Goal: Communication & Community: Participate in discussion

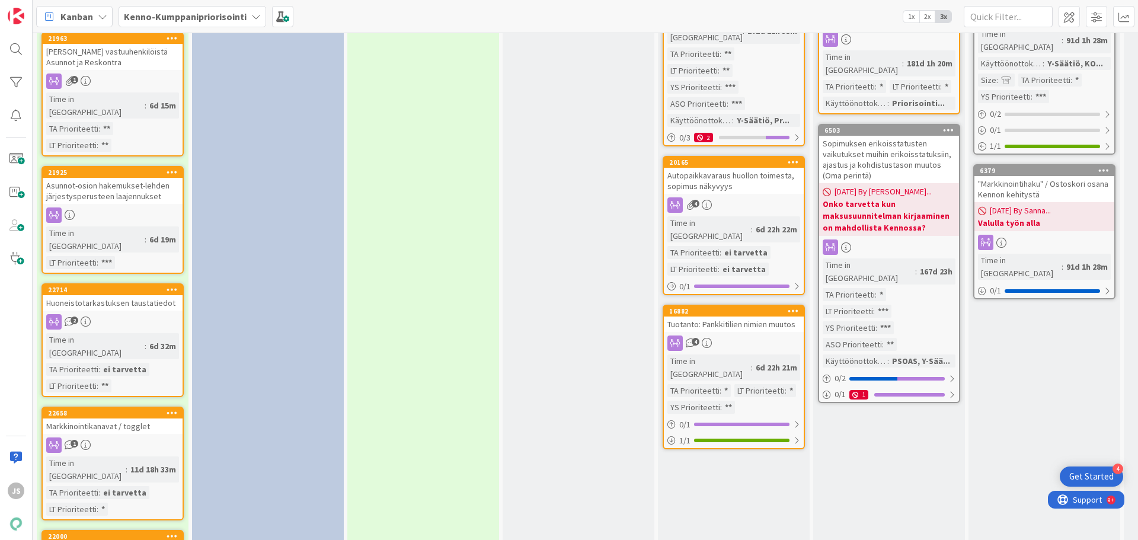
scroll to position [1540, 0]
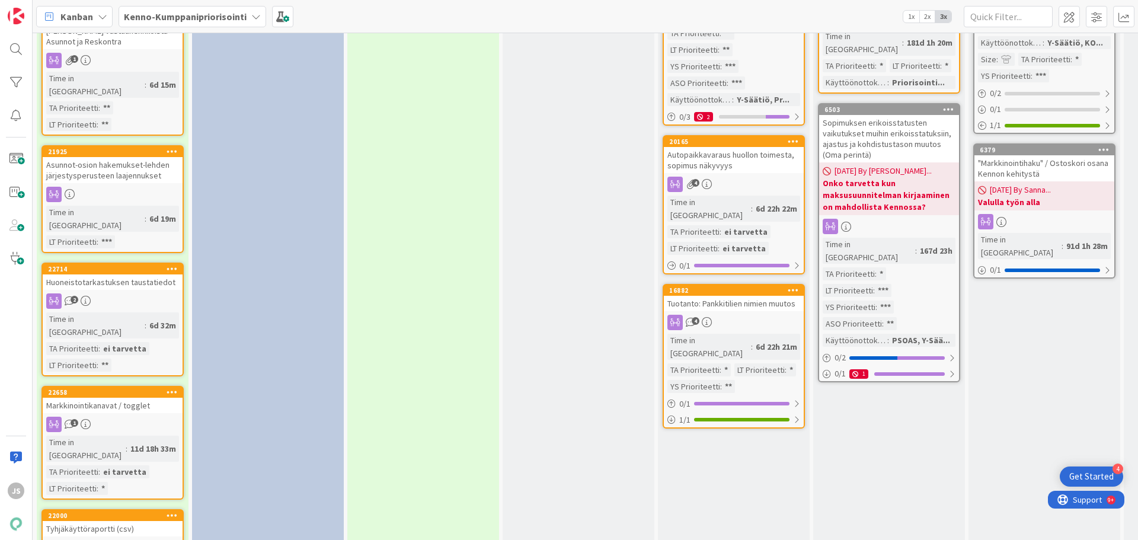
click at [109, 398] on div "Markkinointikanavat / togglet" at bounding box center [113, 405] width 140 height 15
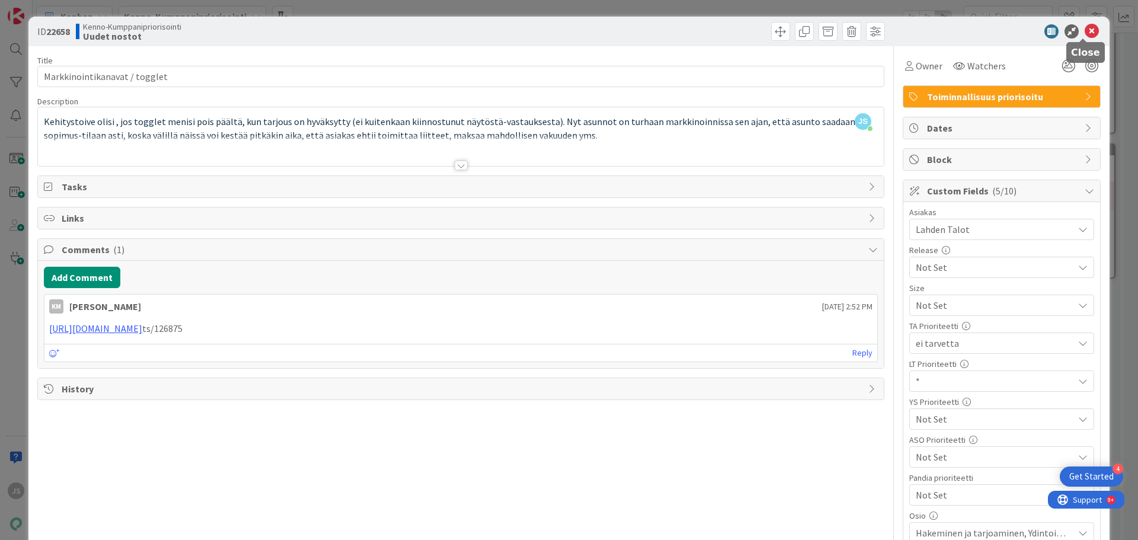
click at [1084, 34] on icon at bounding box center [1091, 31] width 14 height 14
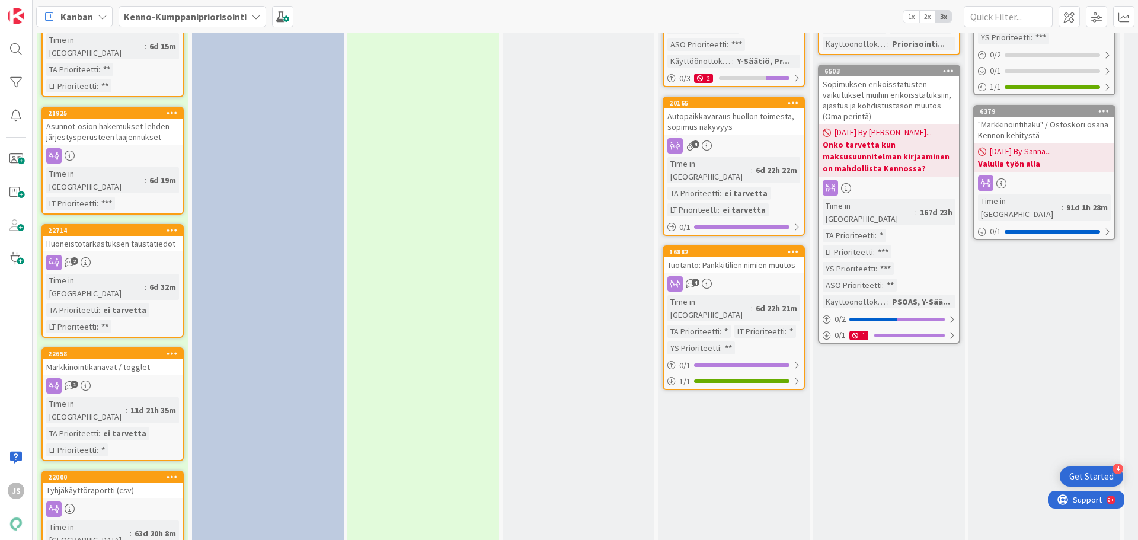
scroll to position [1600, 0]
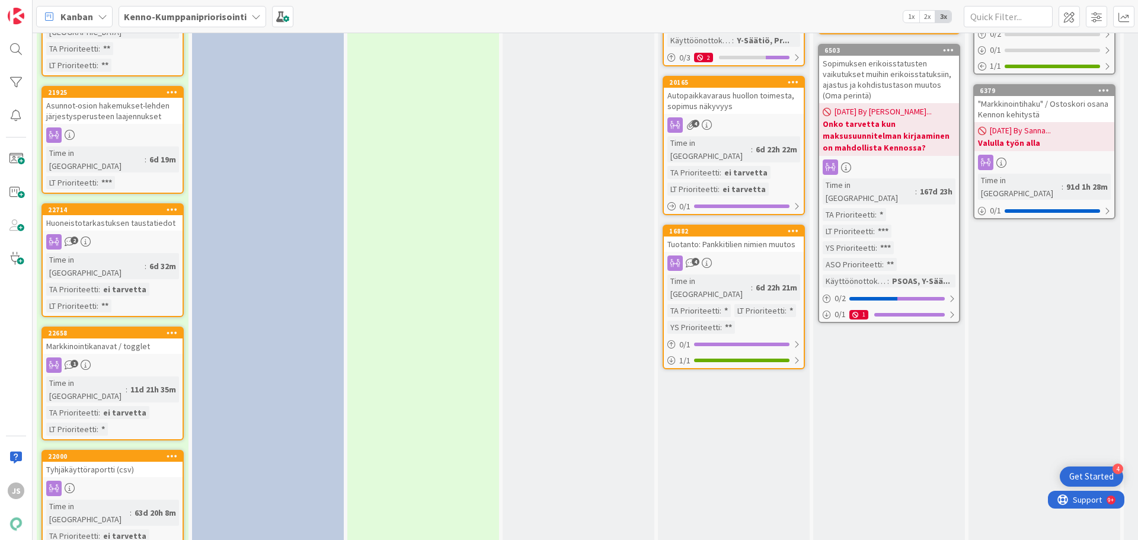
click at [97, 462] on div "Tyhjäkäyttöraportti (csv)" at bounding box center [113, 469] width 140 height 15
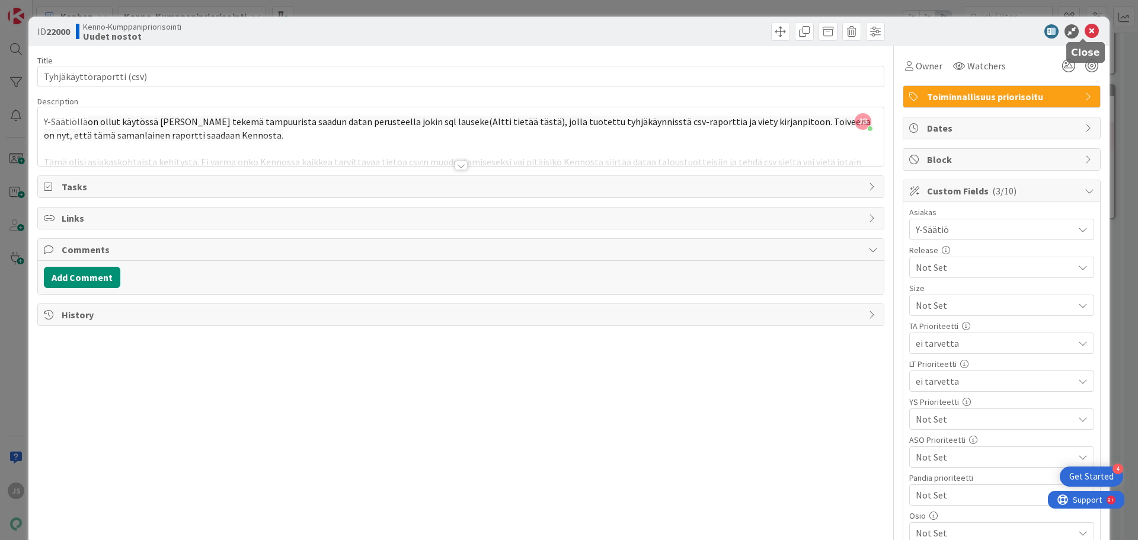
click at [1084, 31] on icon at bounding box center [1091, 31] width 14 height 14
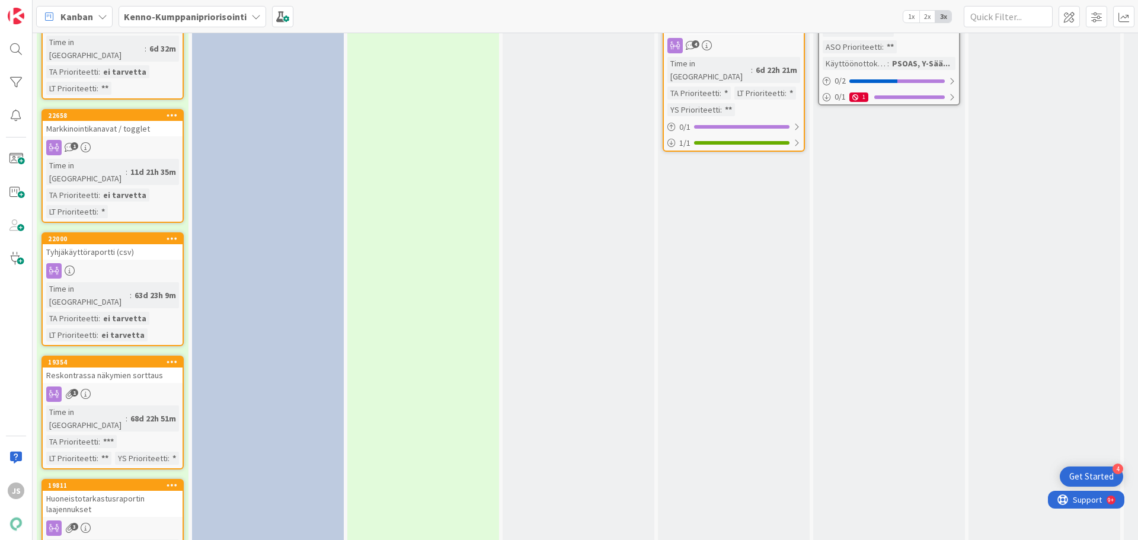
scroll to position [1837, 0]
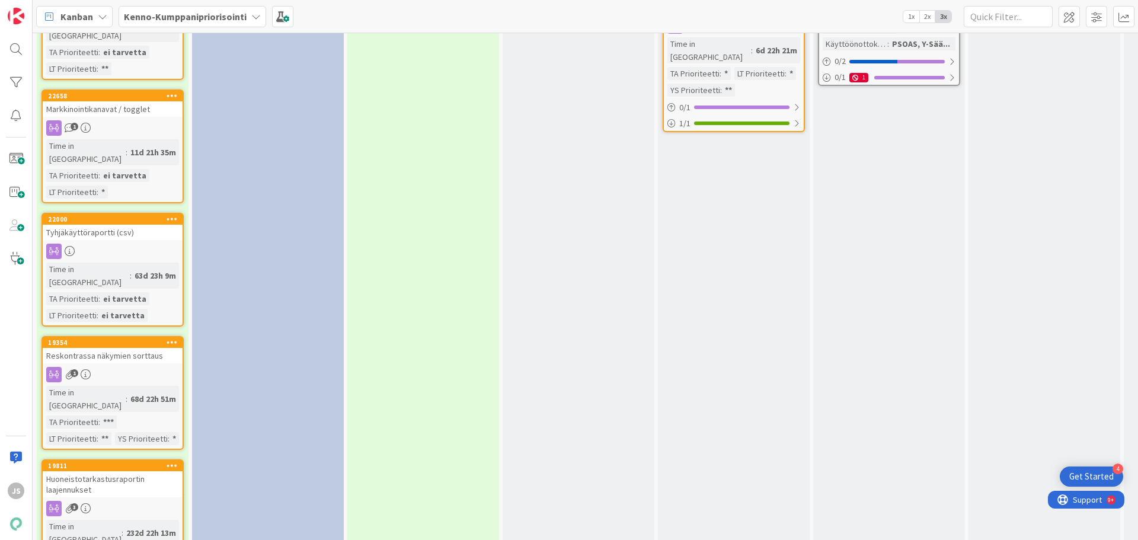
click at [110, 471] on div "Huoneistotarkastusraportin laajennukset" at bounding box center [113, 484] width 140 height 26
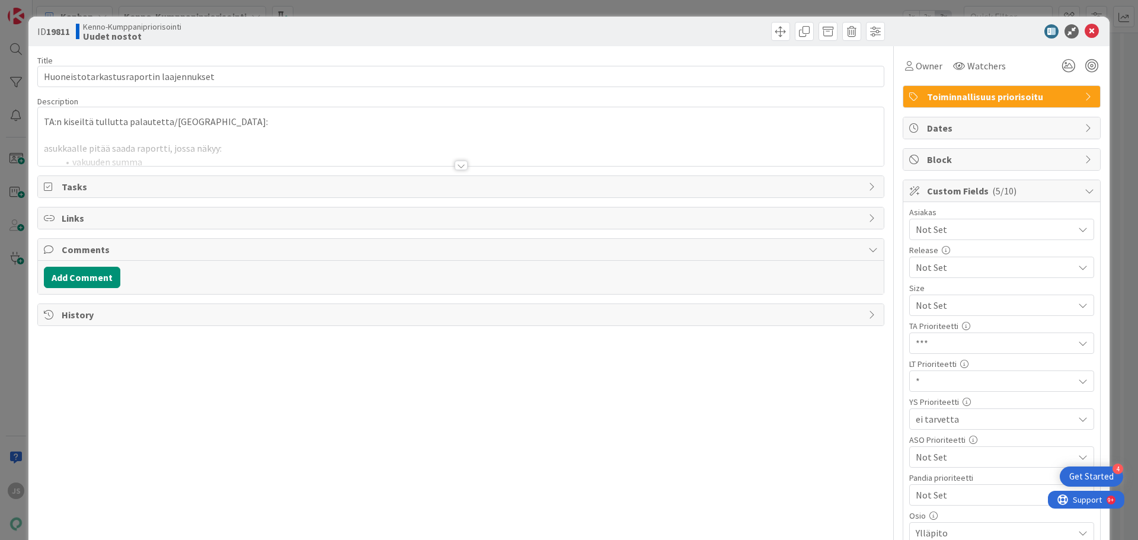
click at [454, 166] on div at bounding box center [460, 165] width 13 height 9
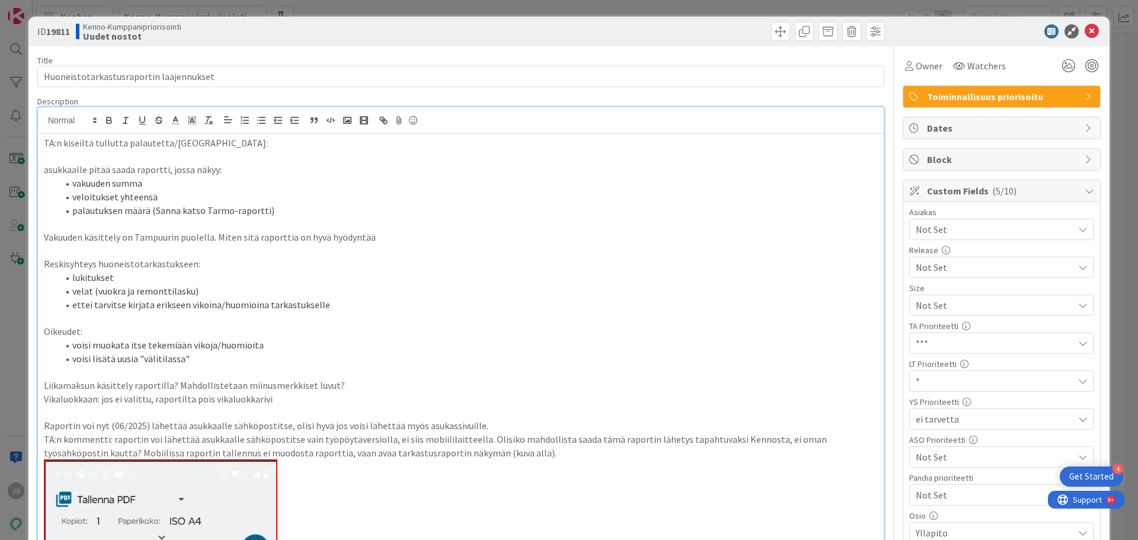
scroll to position [118, 0]
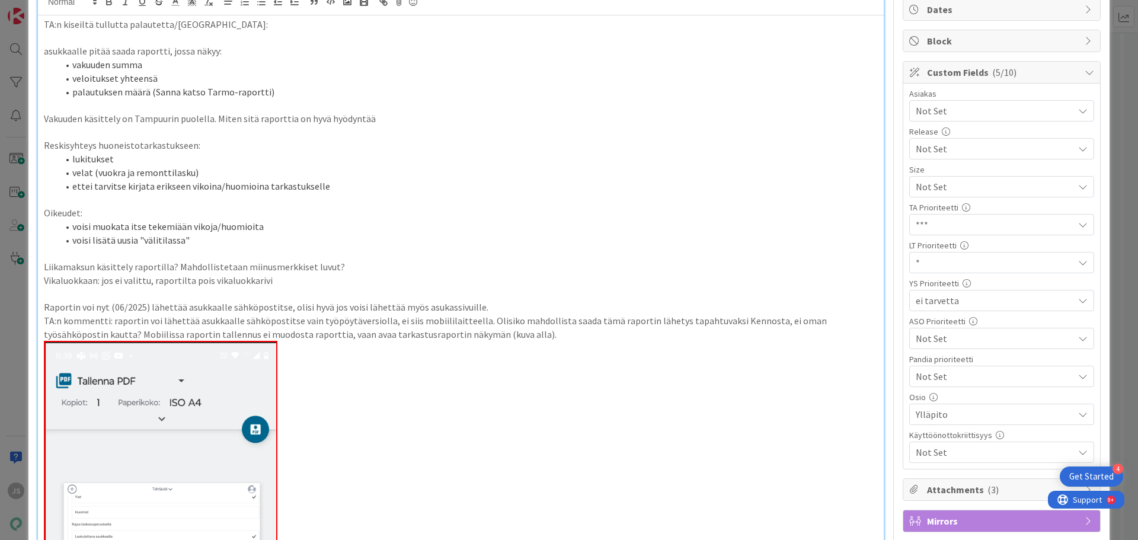
click at [929, 195] on span "*" at bounding box center [991, 186] width 152 height 17
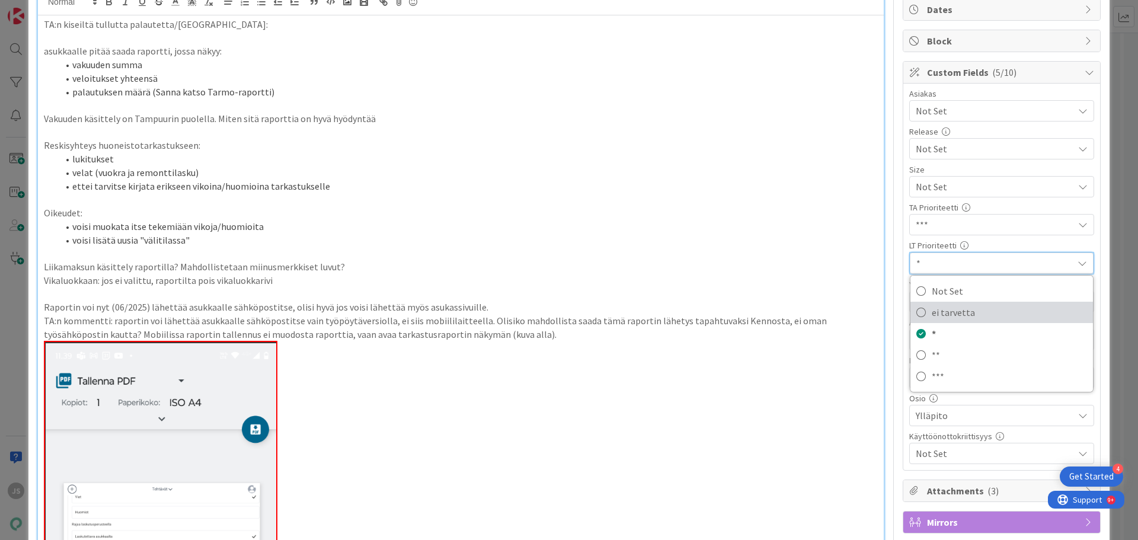
click at [931, 316] on span "ei tarvetta" at bounding box center [1008, 312] width 155 height 18
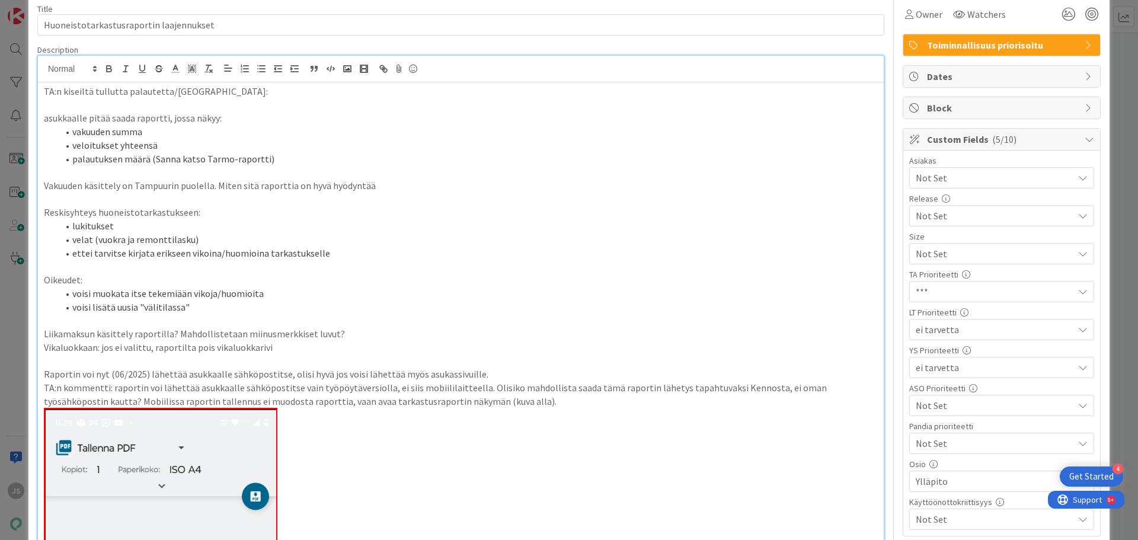
scroll to position [0, 0]
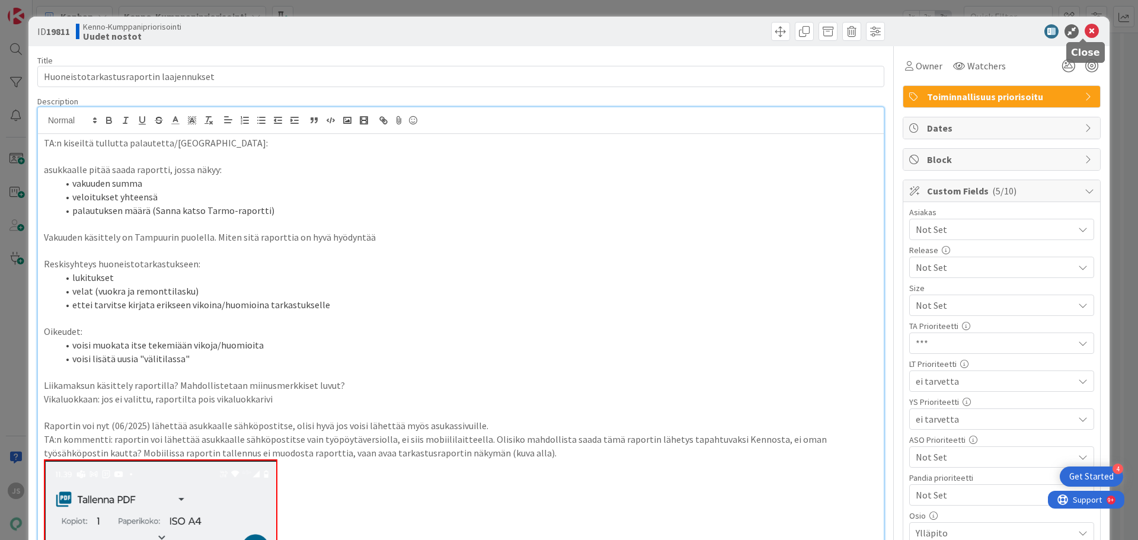
click at [1084, 33] on icon at bounding box center [1091, 31] width 14 height 14
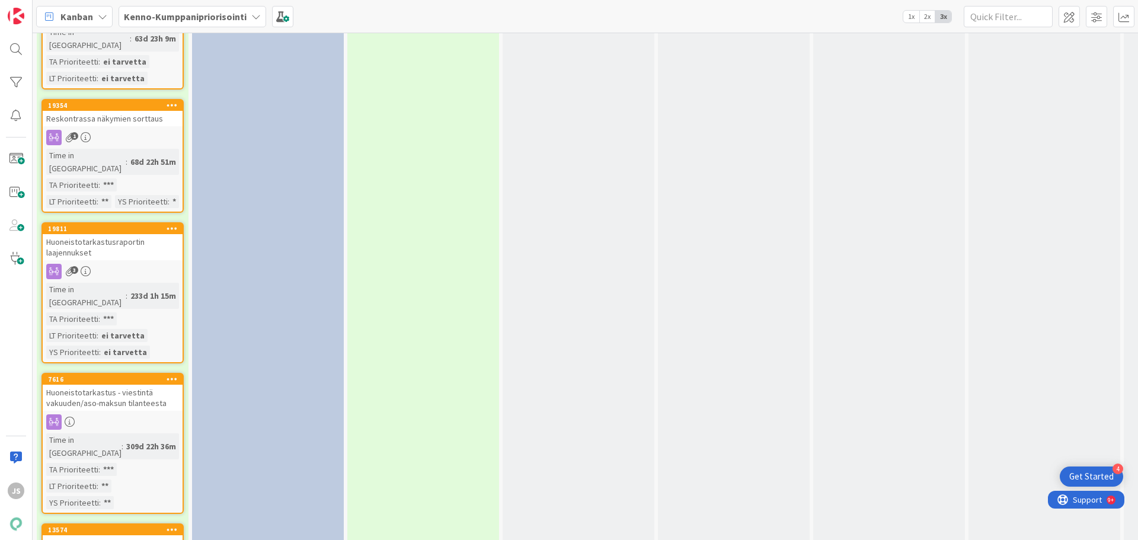
scroll to position [2133, 0]
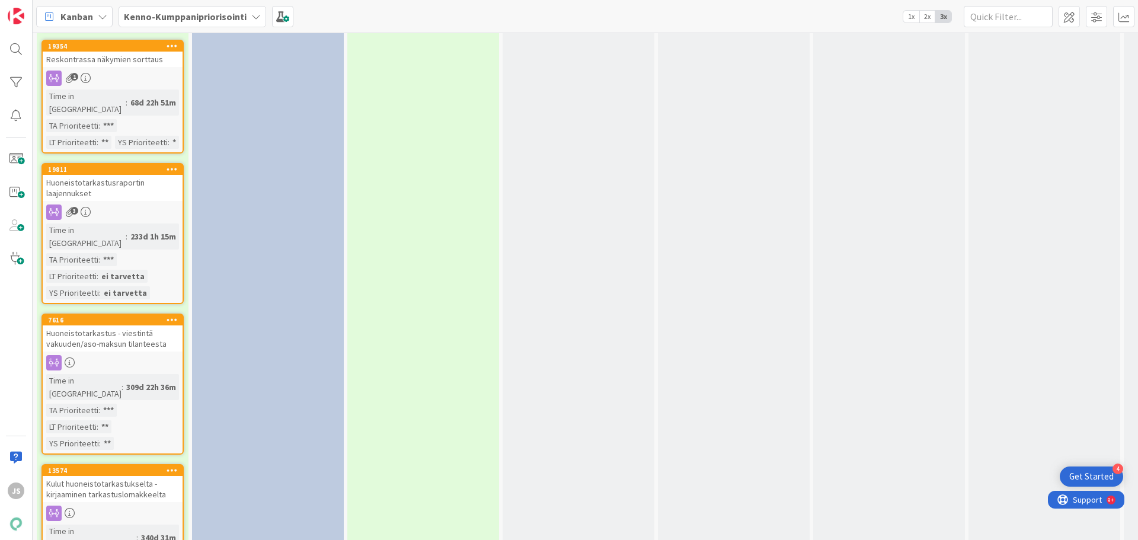
click at [99, 325] on div "Huoneistotarkastus - viestintä vakuuden/aso-maksun tilanteesta" at bounding box center [113, 338] width 140 height 26
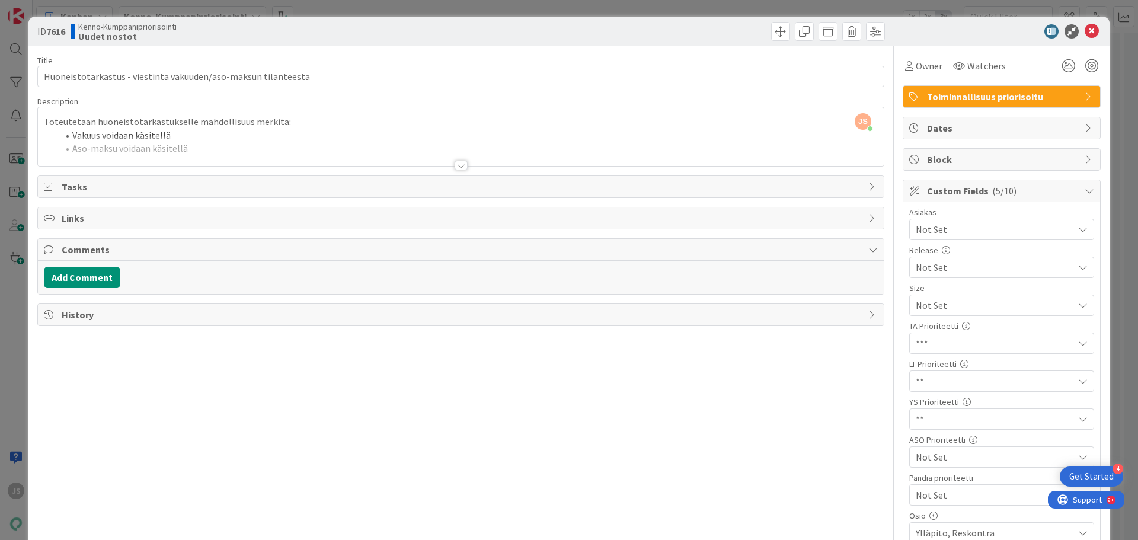
click at [454, 167] on div at bounding box center [460, 165] width 13 height 9
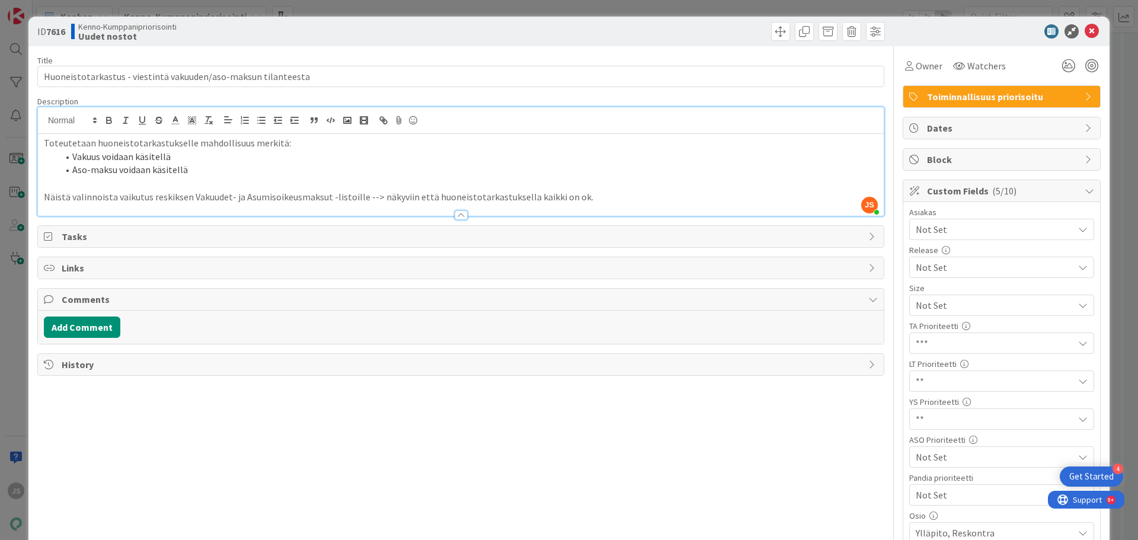
click at [918, 313] on span "**" at bounding box center [991, 305] width 152 height 17
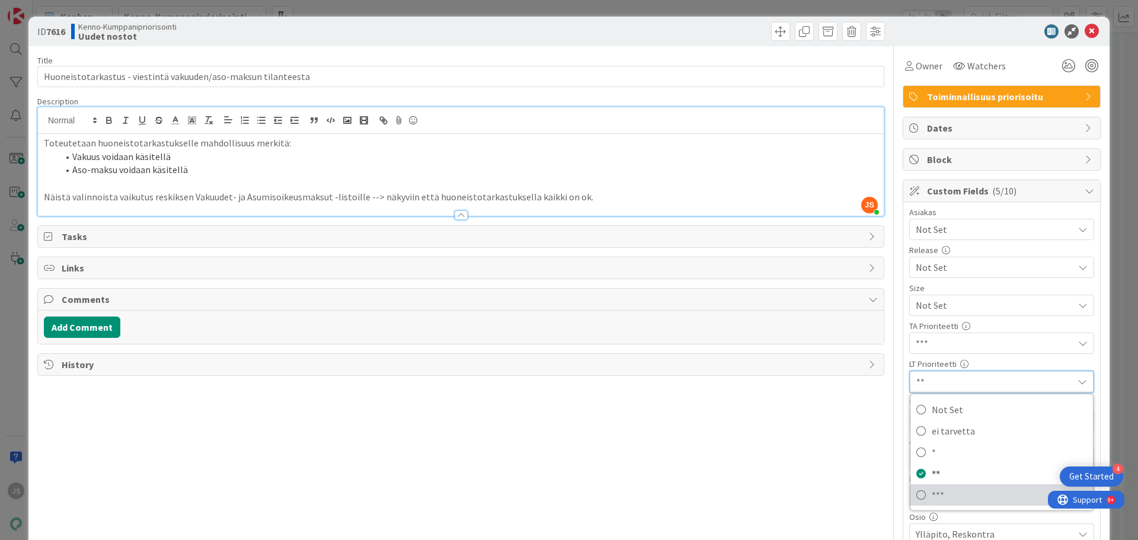
click at [931, 493] on span "***" at bounding box center [1008, 495] width 155 height 18
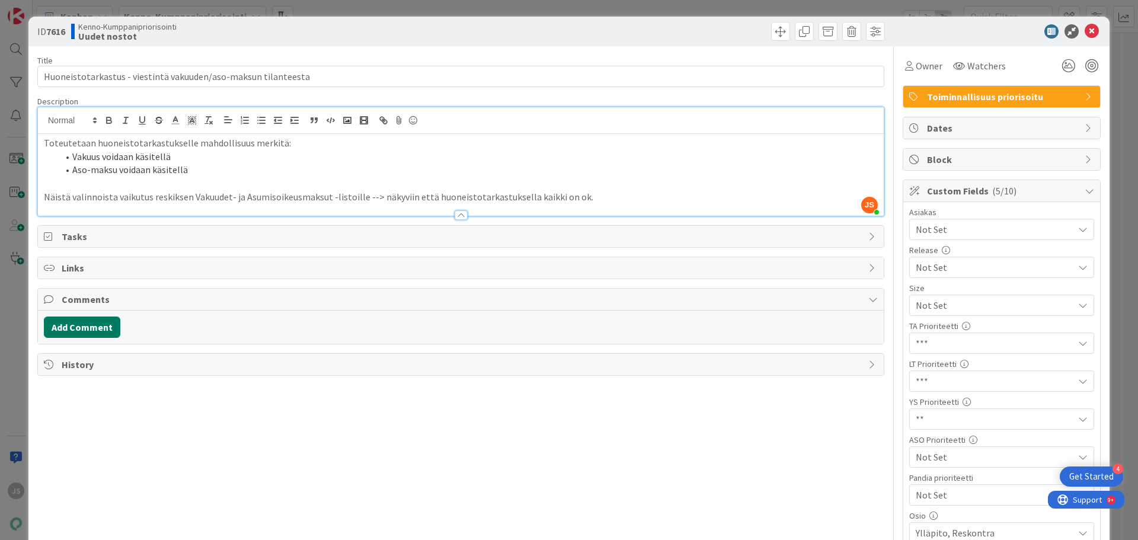
click at [106, 325] on button "Add Comment" at bounding box center [82, 326] width 76 height 21
click at [162, 362] on p at bounding box center [460, 366] width 823 height 14
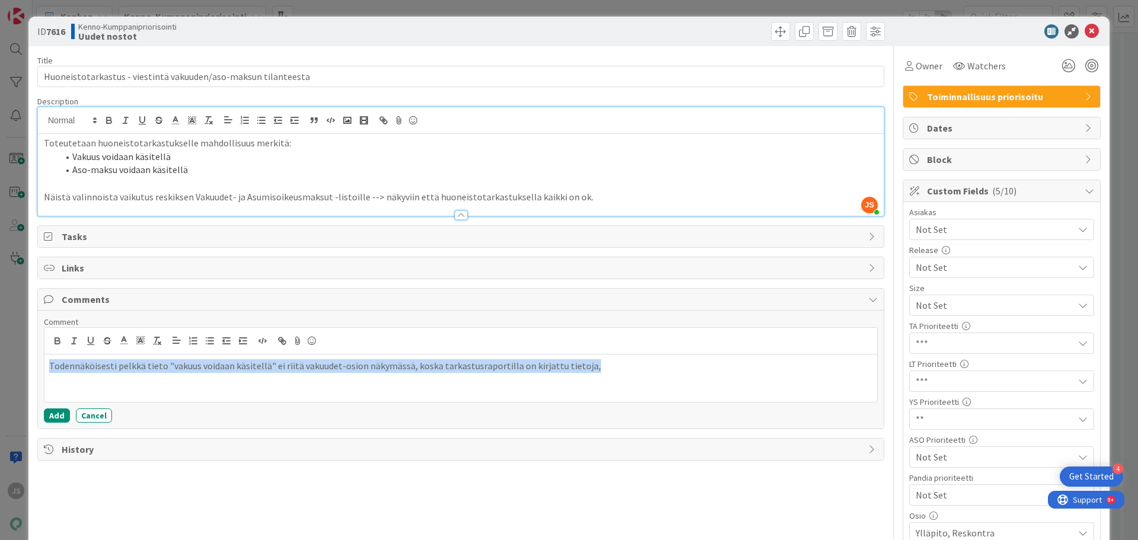
drag, startPoint x: 590, startPoint y: 367, endPoint x: 8, endPoint y: 389, distance: 582.8
click at [8, 389] on div "ID 7616 Kenno-Kumppanipriorisointi Uudet nostot Title 62 / 128 Huoneistotarkast…" at bounding box center [569, 270] width 1138 height 540
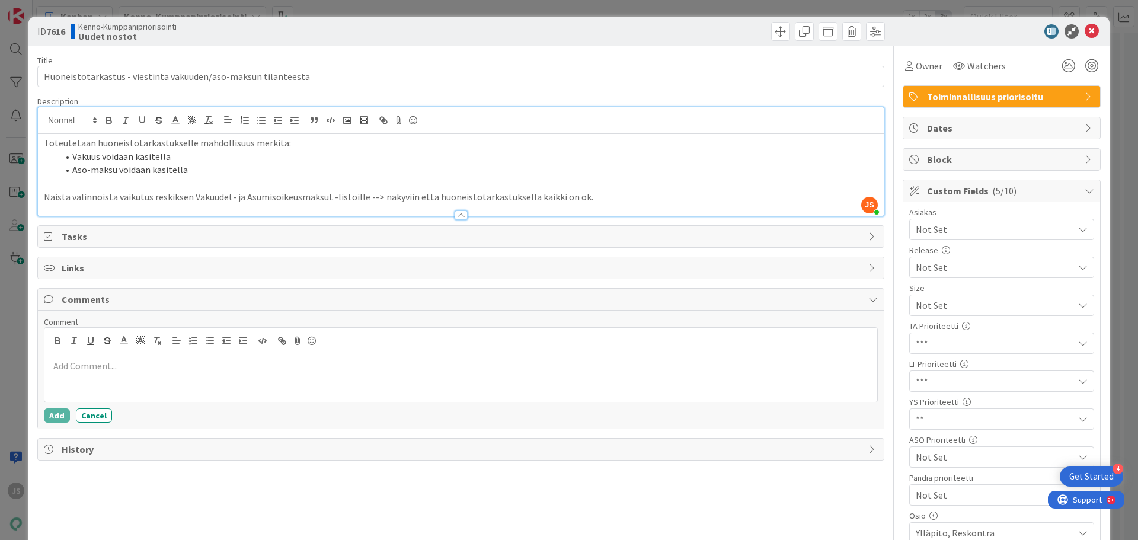
click at [318, 475] on div "Title 62 / 128 Huoneistotarkastus - viestintä vakuuden/aso-maksun tilanteesta D…" at bounding box center [460, 364] width 847 height 636
click at [94, 421] on button "Cancel" at bounding box center [94, 415] width 36 height 14
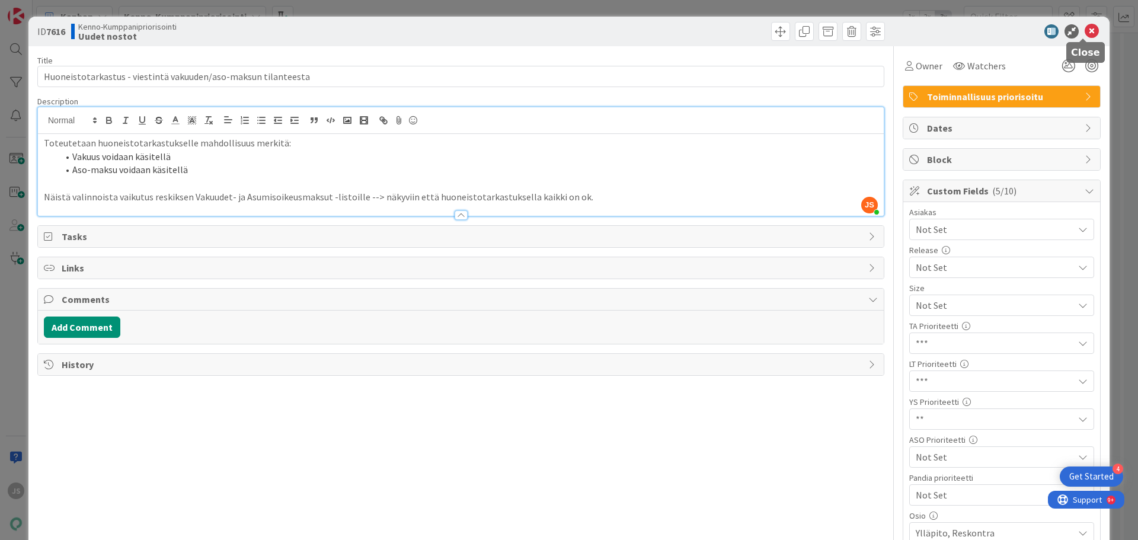
click at [1084, 27] on icon at bounding box center [1091, 31] width 14 height 14
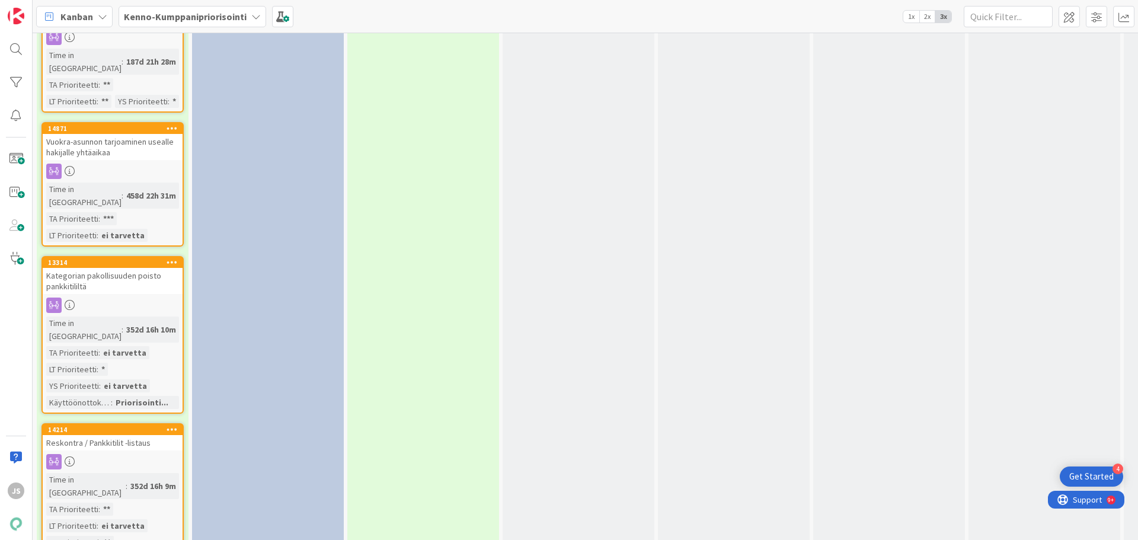
scroll to position [4256, 0]
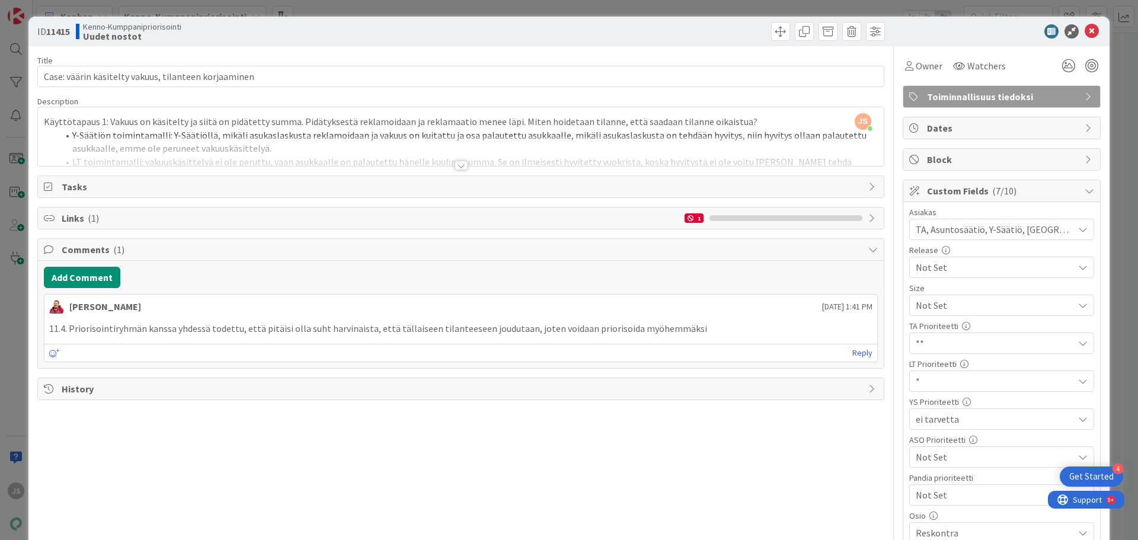
click at [455, 161] on div at bounding box center [460, 165] width 13 height 9
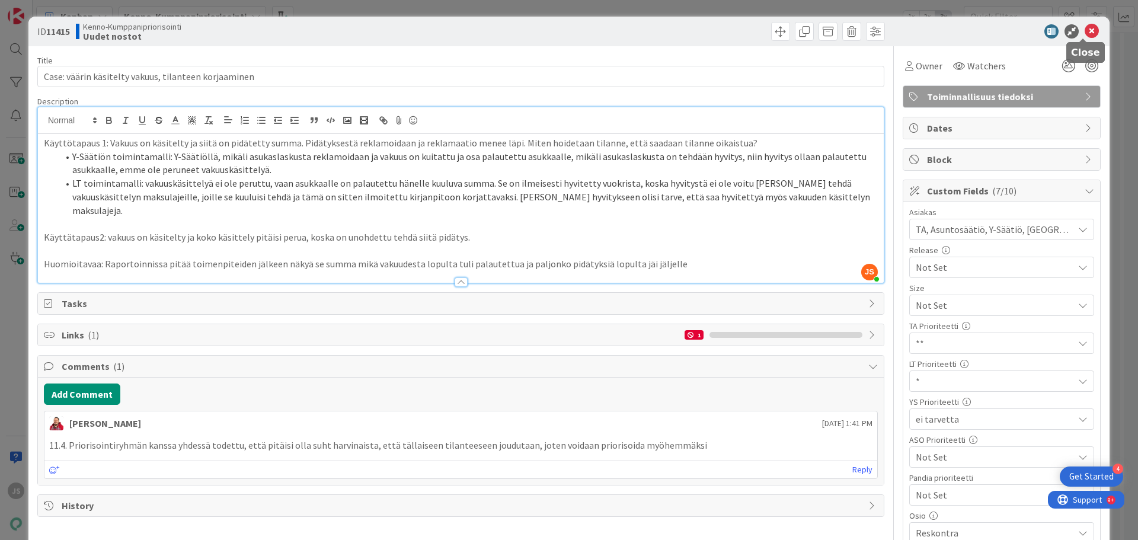
click at [1084, 30] on icon at bounding box center [1091, 31] width 14 height 14
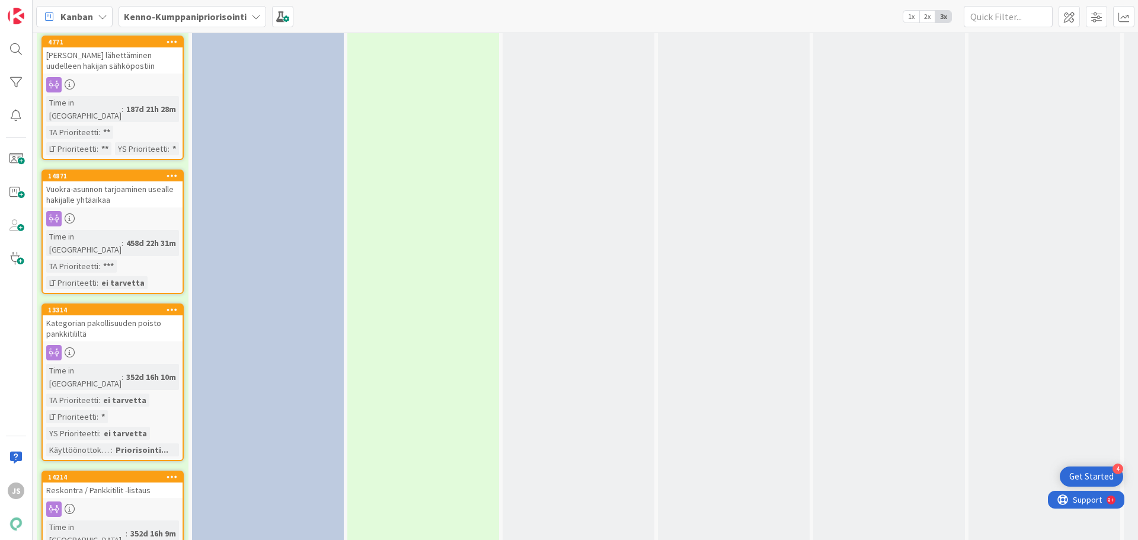
scroll to position [4197, 0]
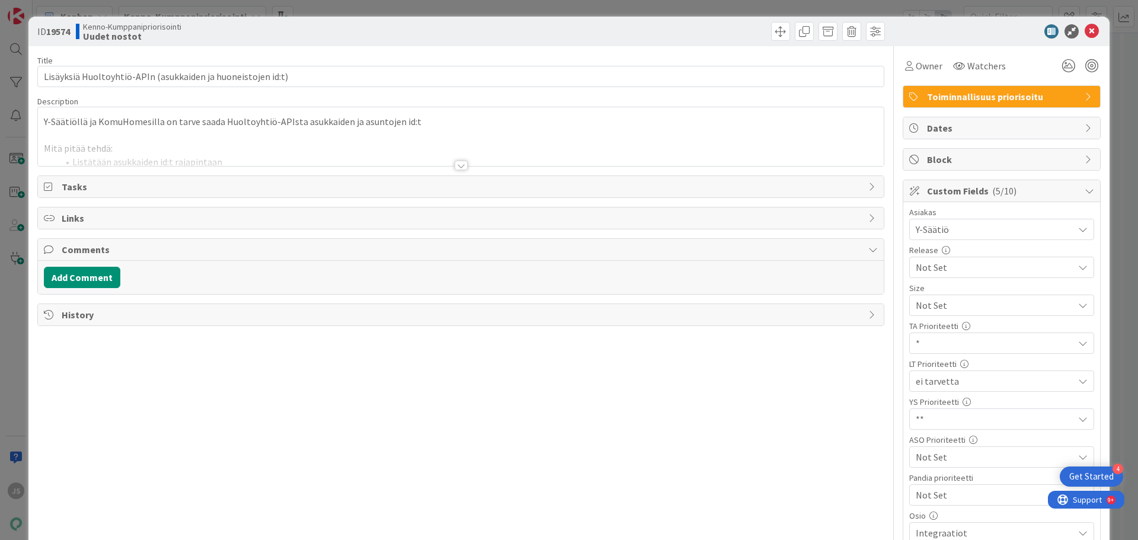
click at [456, 166] on div at bounding box center [460, 165] width 13 height 9
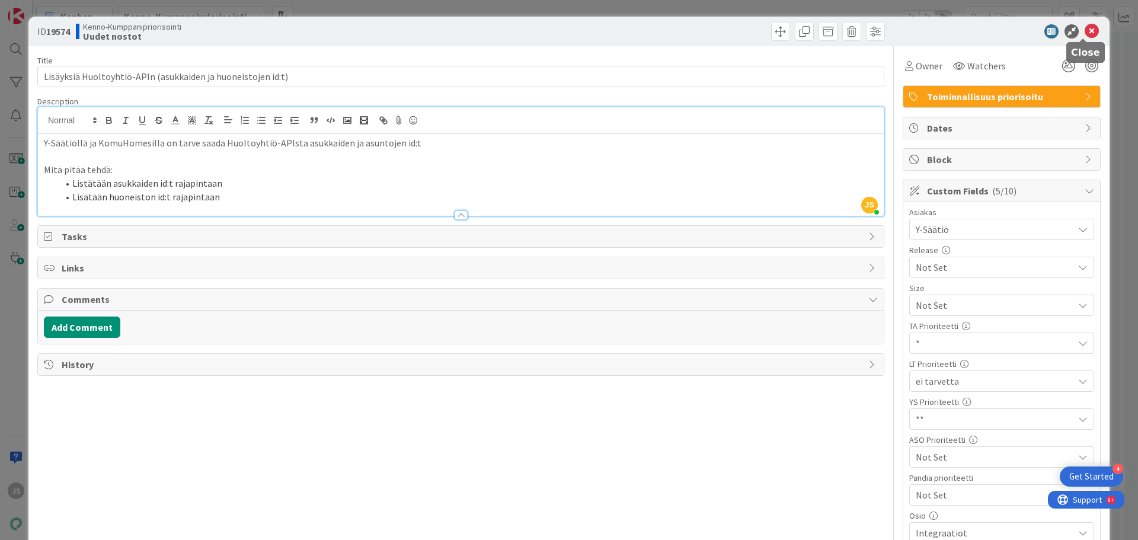
click at [1085, 35] on icon at bounding box center [1091, 31] width 14 height 14
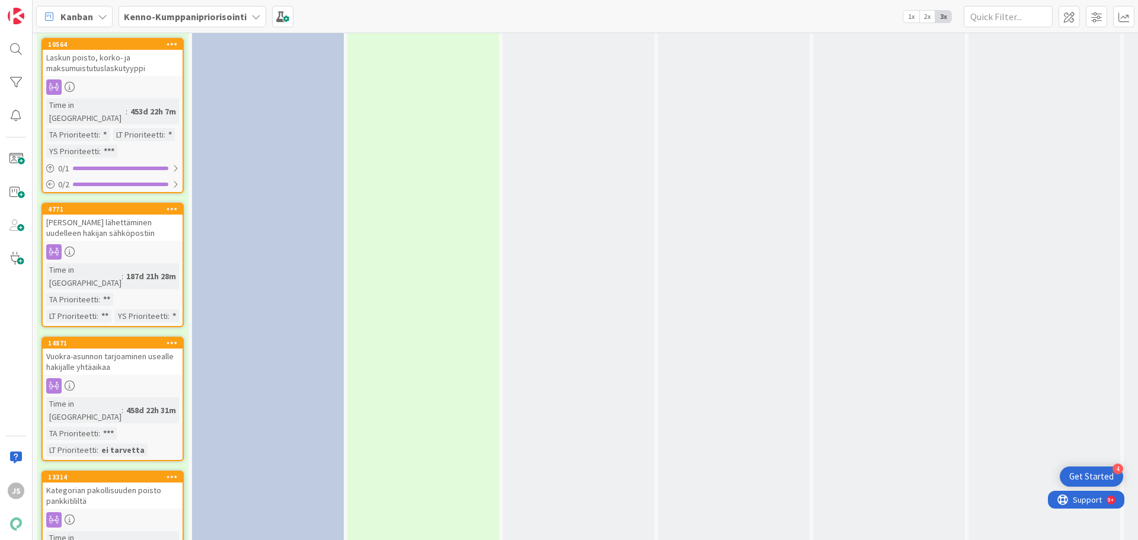
scroll to position [4019, 0]
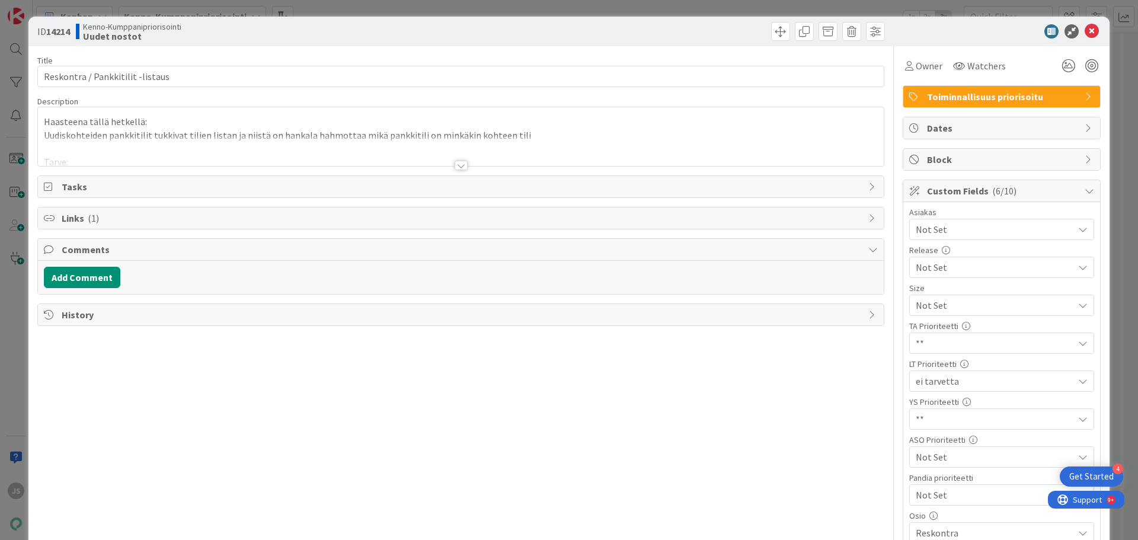
click at [456, 165] on div at bounding box center [460, 165] width 13 height 9
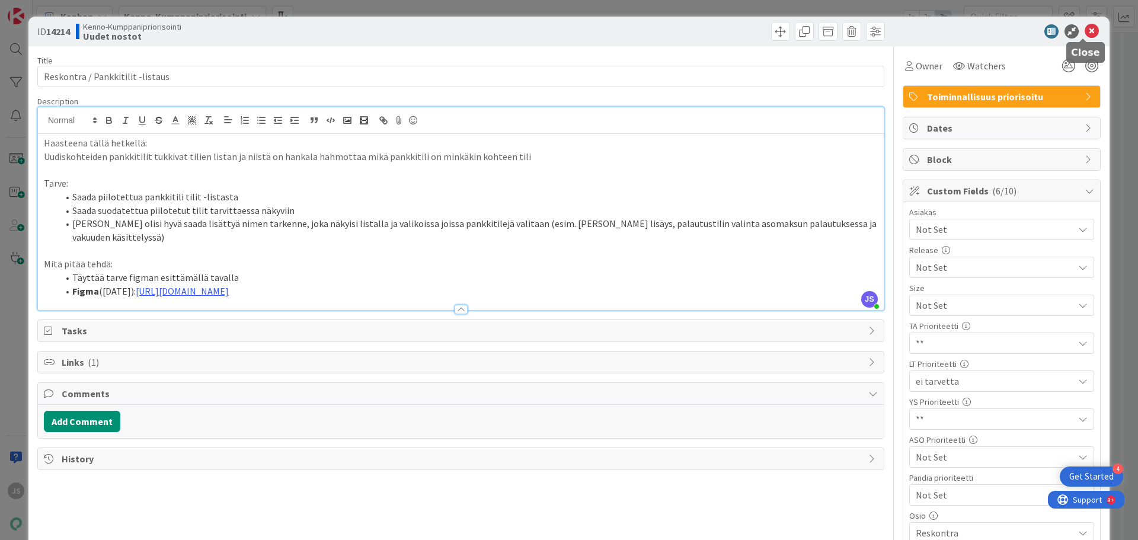
click at [1084, 35] on icon at bounding box center [1091, 31] width 14 height 14
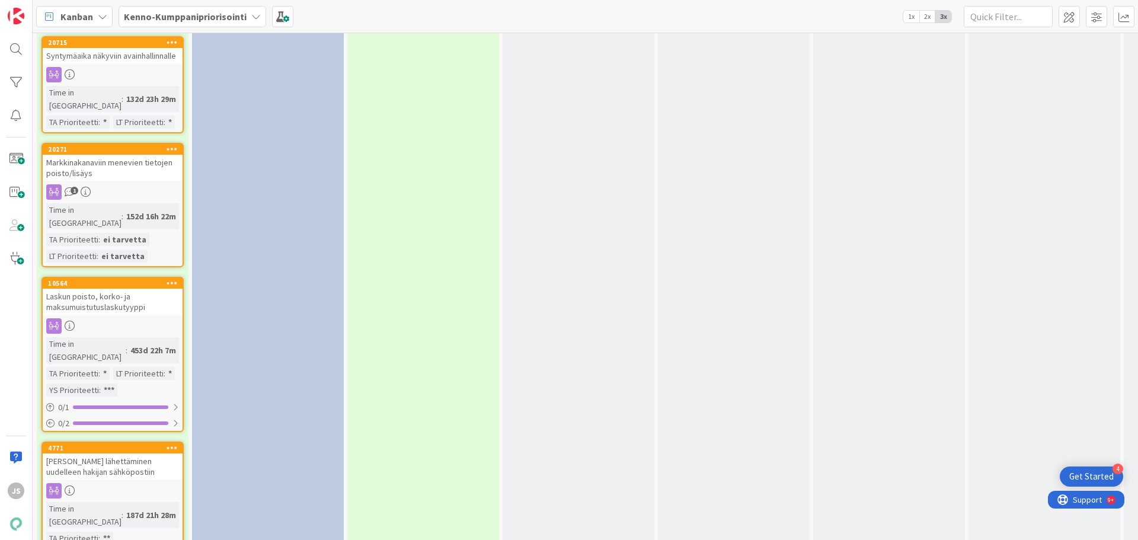
scroll to position [3782, 0]
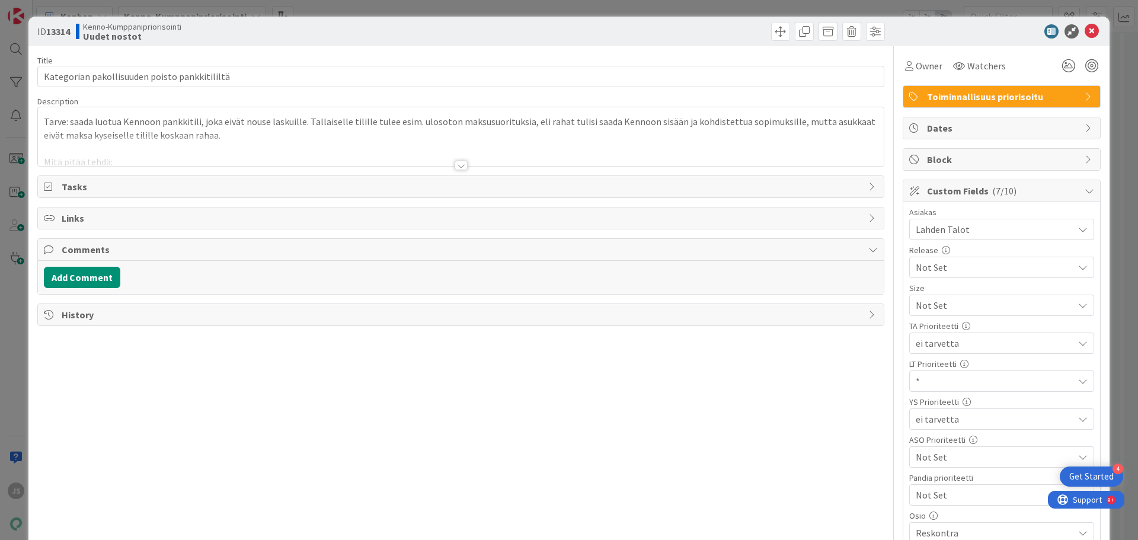
click at [456, 168] on div at bounding box center [460, 165] width 13 height 9
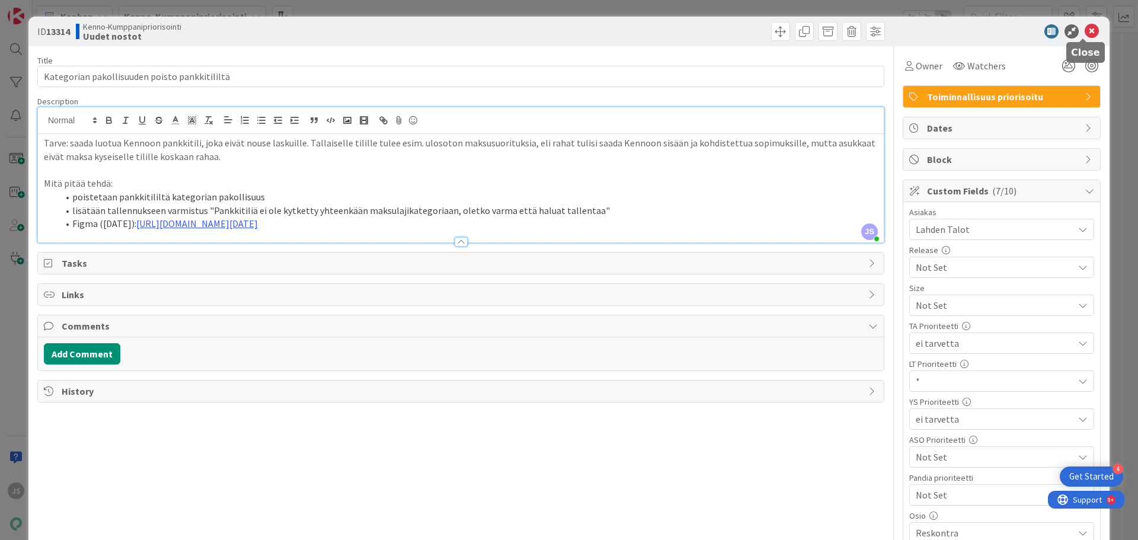
click at [1087, 32] on icon at bounding box center [1091, 31] width 14 height 14
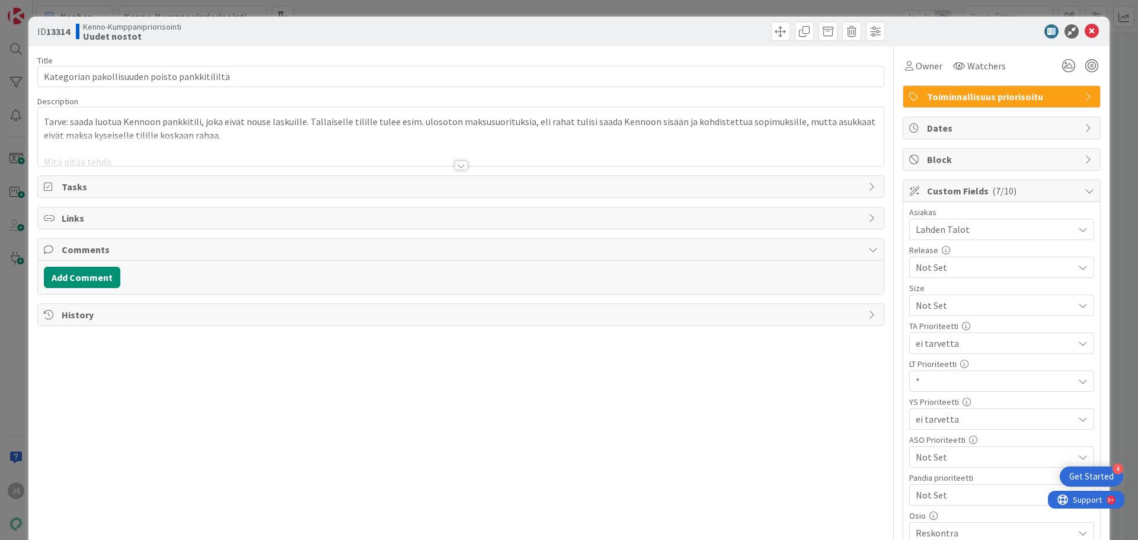
click at [459, 165] on div at bounding box center [460, 165] width 13 height 9
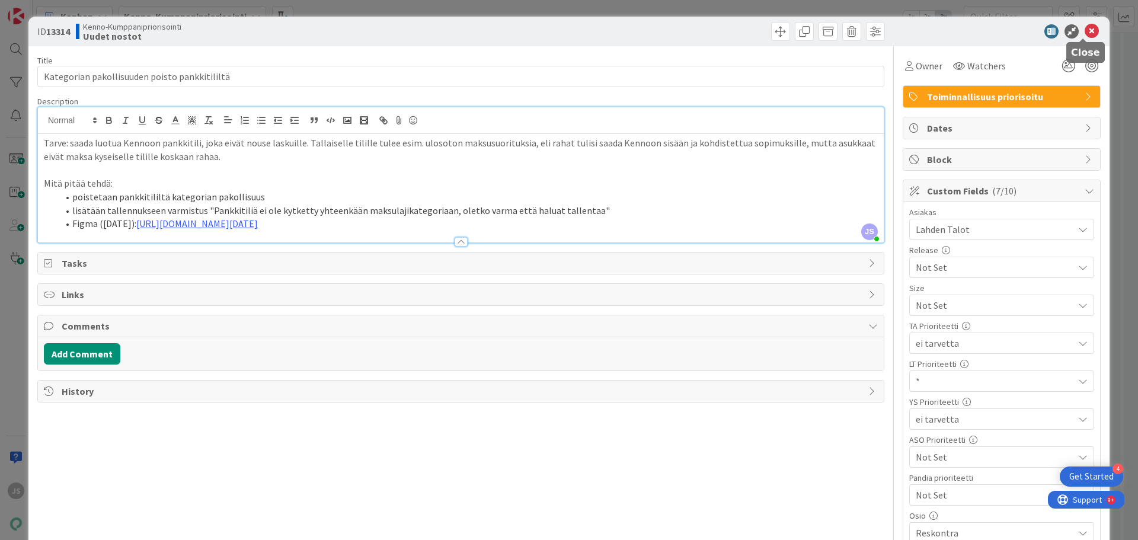
click at [1087, 30] on icon at bounding box center [1091, 31] width 14 height 14
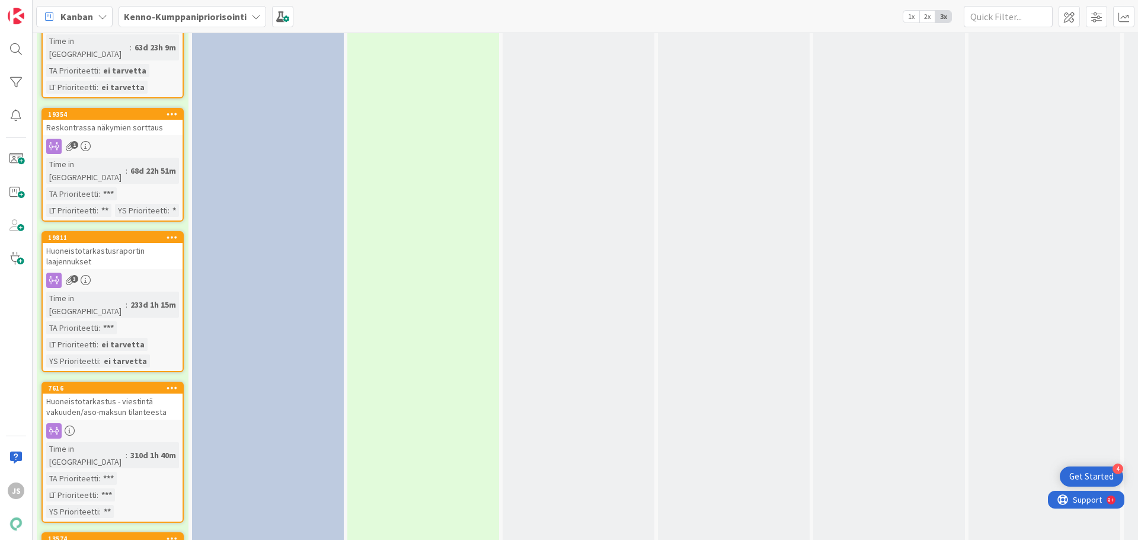
scroll to position [2064, 0]
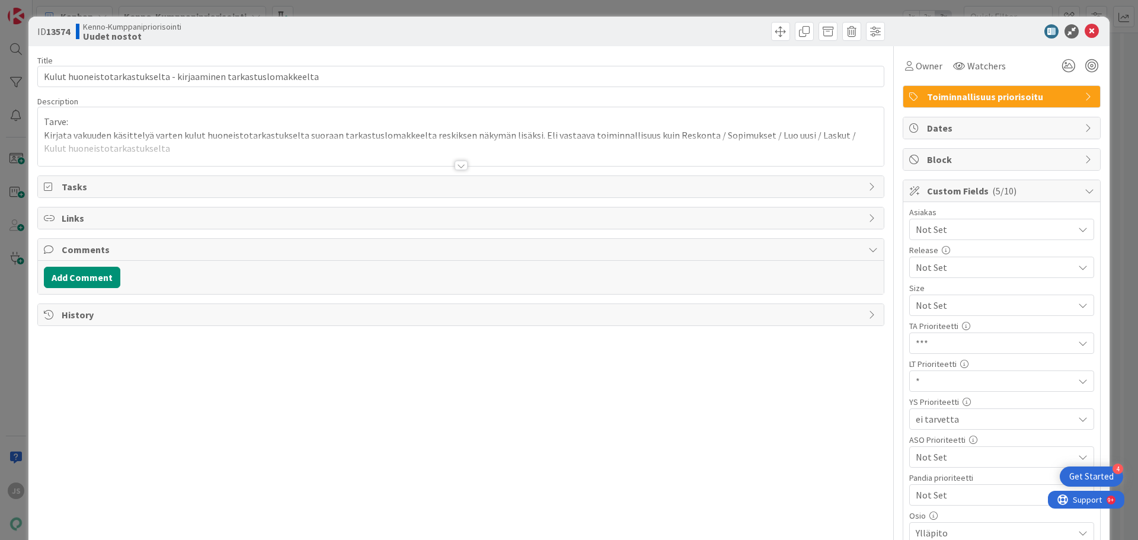
click at [454, 164] on div at bounding box center [460, 165] width 13 height 9
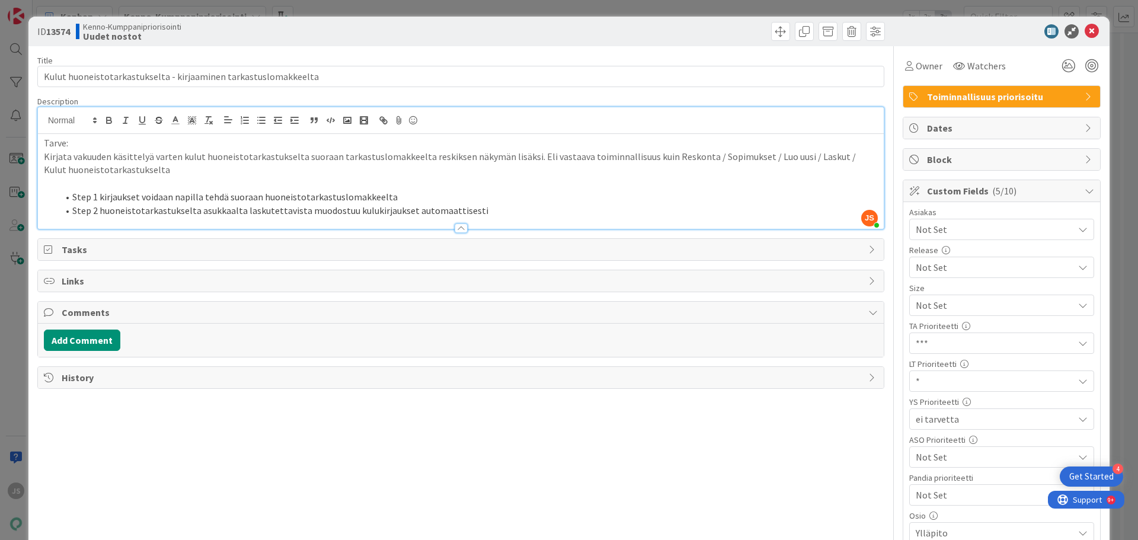
click at [989, 313] on span "*" at bounding box center [991, 305] width 152 height 17
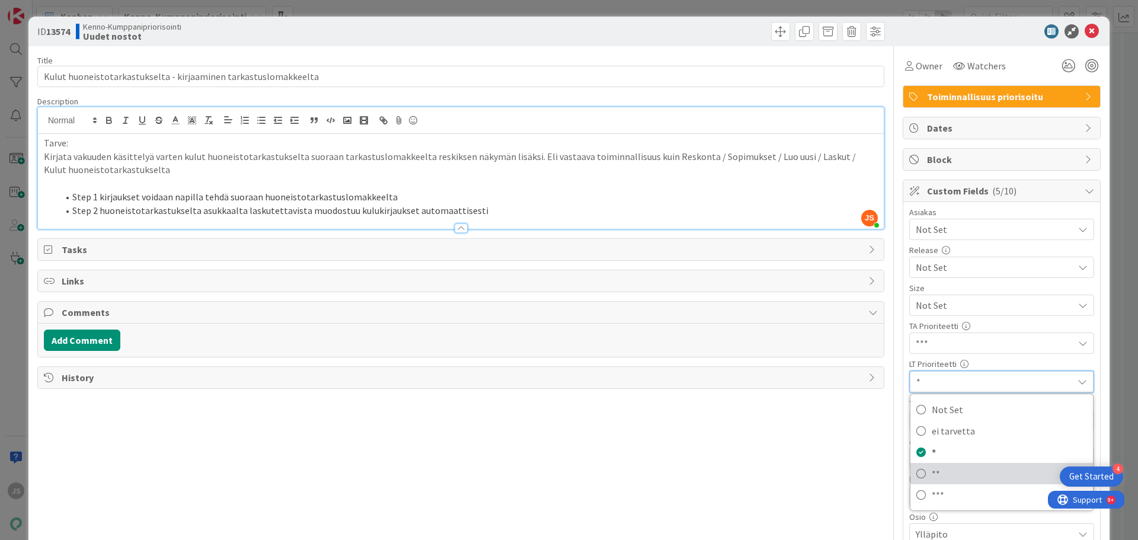
click at [935, 475] on span "**" at bounding box center [1008, 474] width 155 height 18
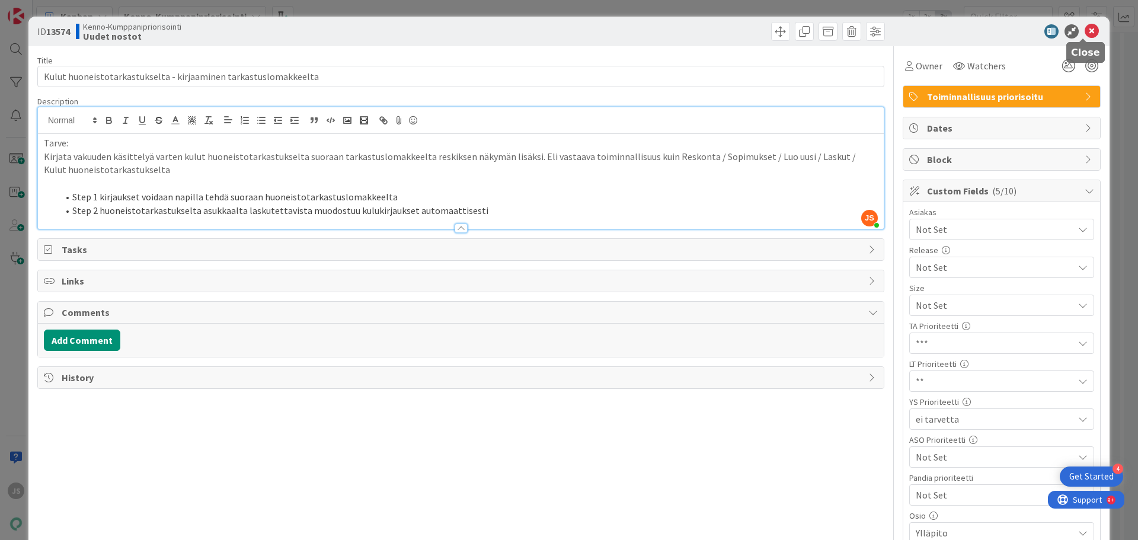
click at [1086, 36] on icon at bounding box center [1091, 31] width 14 height 14
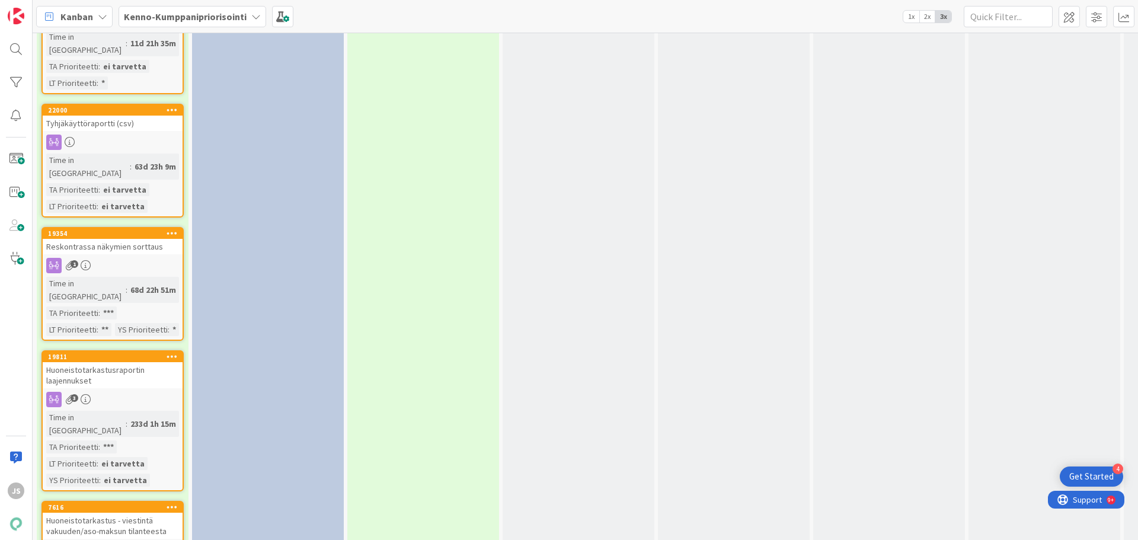
scroll to position [1886, 0]
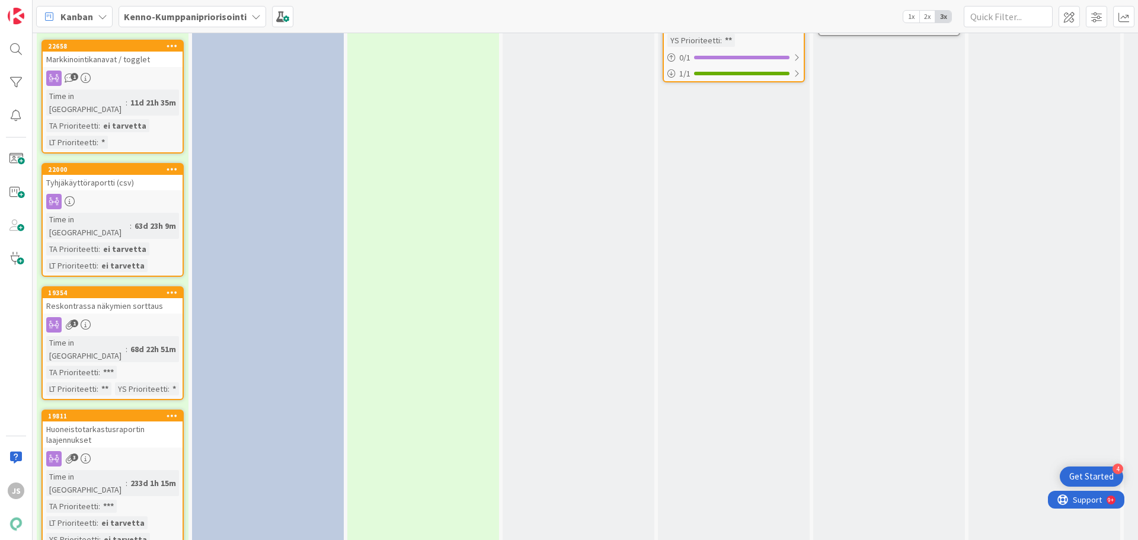
click at [108, 421] on div "Huoneistotarkastusraportin laajennukset" at bounding box center [113, 434] width 140 height 26
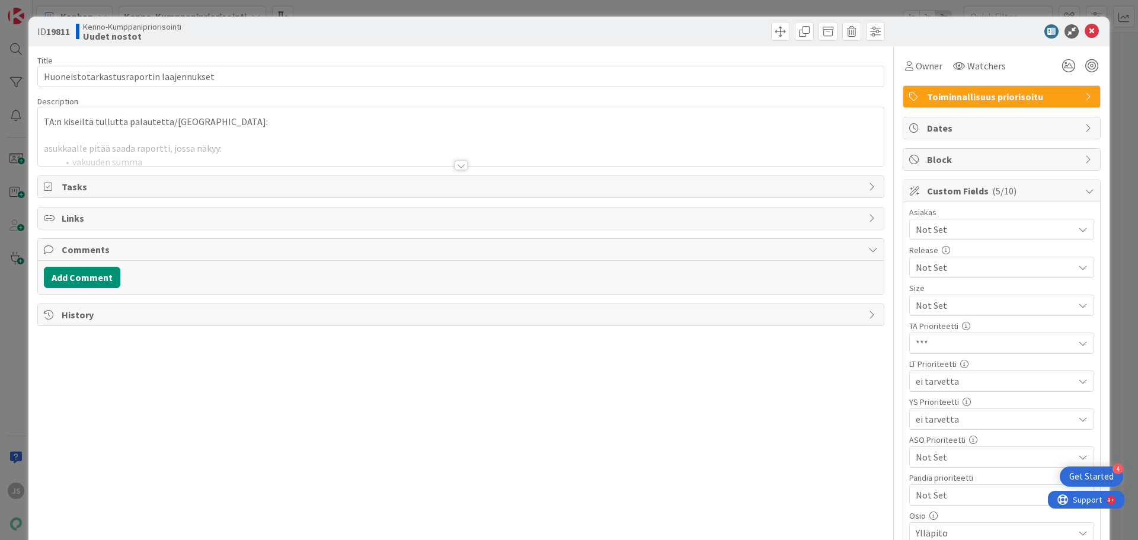
click at [456, 165] on div at bounding box center [460, 165] width 13 height 9
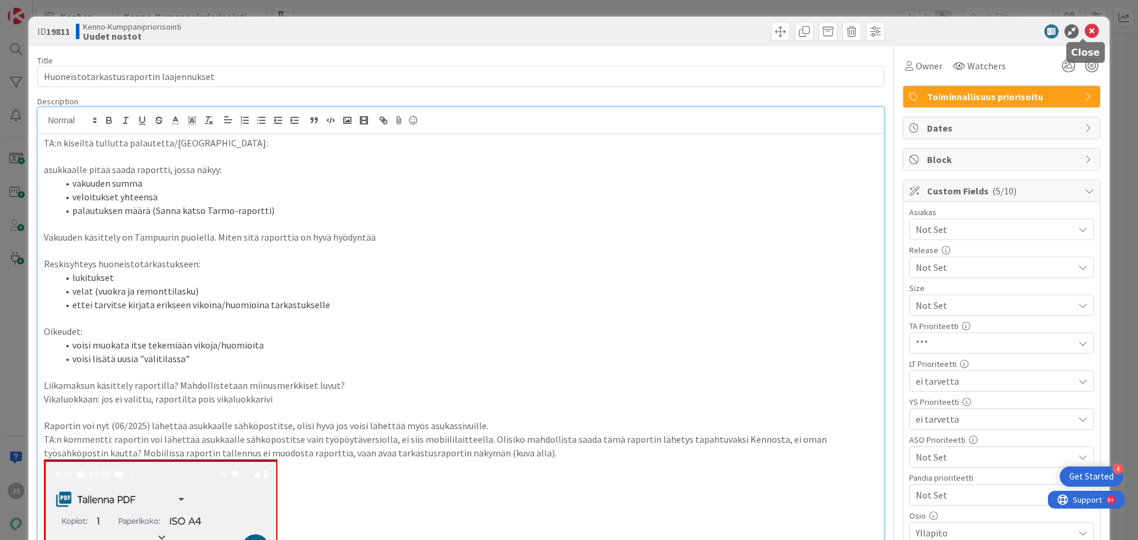
click at [1084, 28] on icon at bounding box center [1091, 31] width 14 height 14
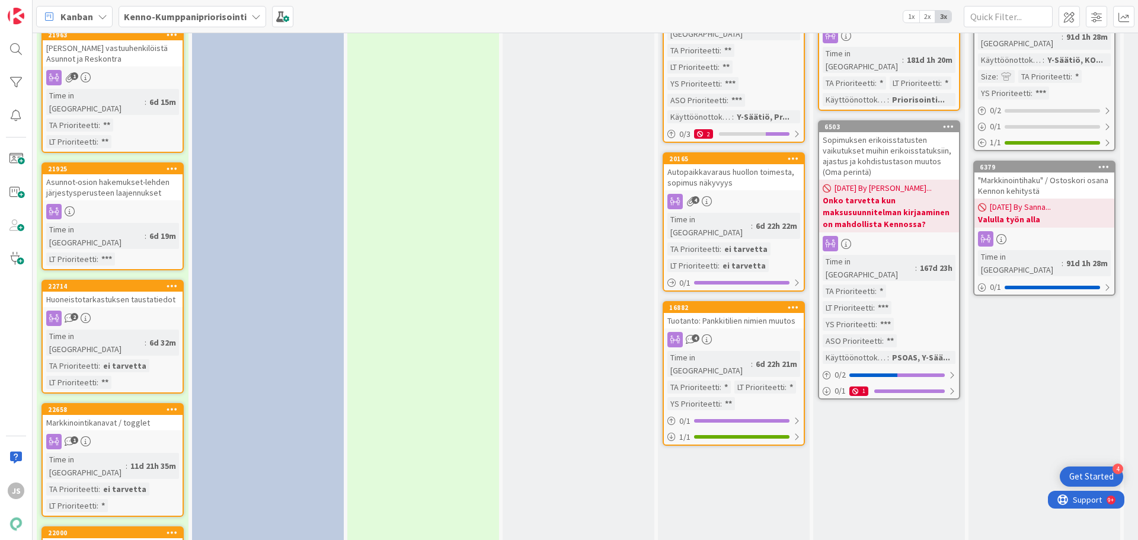
scroll to position [1540, 0]
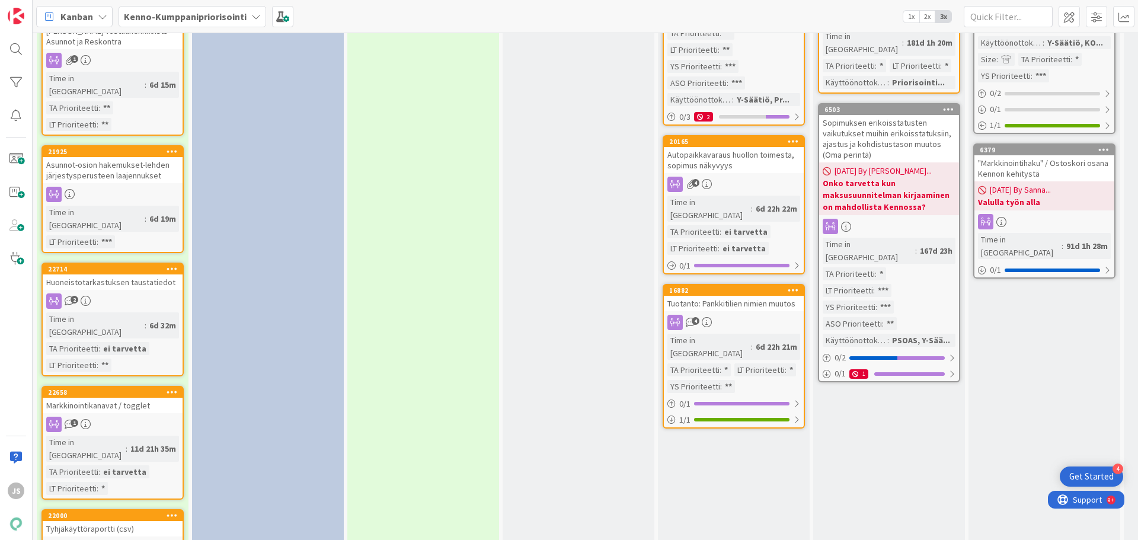
click at [110, 274] on div "Huoneistotarkastuksen taustatiedot" at bounding box center [113, 281] width 140 height 15
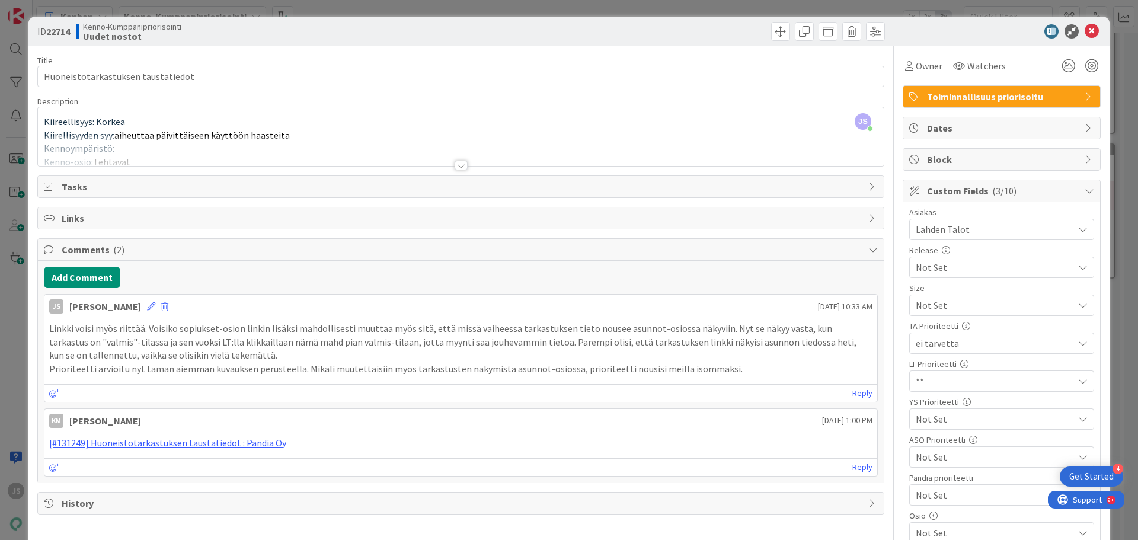
click at [152, 303] on icon at bounding box center [151, 306] width 8 height 8
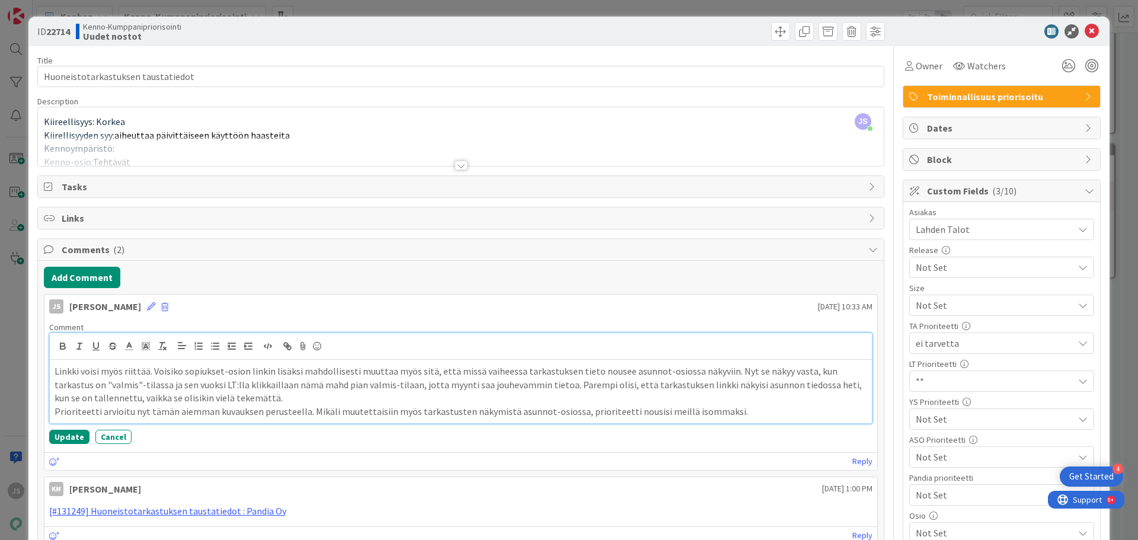
click at [192, 375] on p "Linkki voisi myös riittää. Voisiko sopiukset-osion linkin lisäksi mahdollisesti…" at bounding box center [461, 384] width 812 height 40
click at [198, 376] on p "Linkki voisi myös riittää. Voisiko sopiukset-osion linkin lisäksi mahdollisesti…" at bounding box center [461, 384] width 812 height 40
click at [72, 437] on button "Update" at bounding box center [69, 437] width 40 height 14
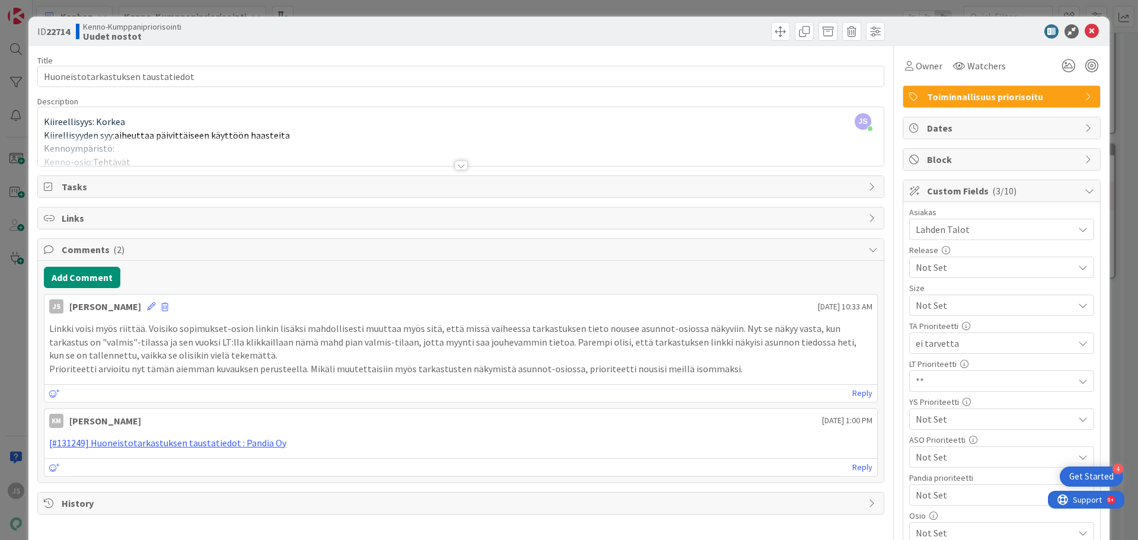
click at [149, 308] on icon at bounding box center [151, 306] width 8 height 8
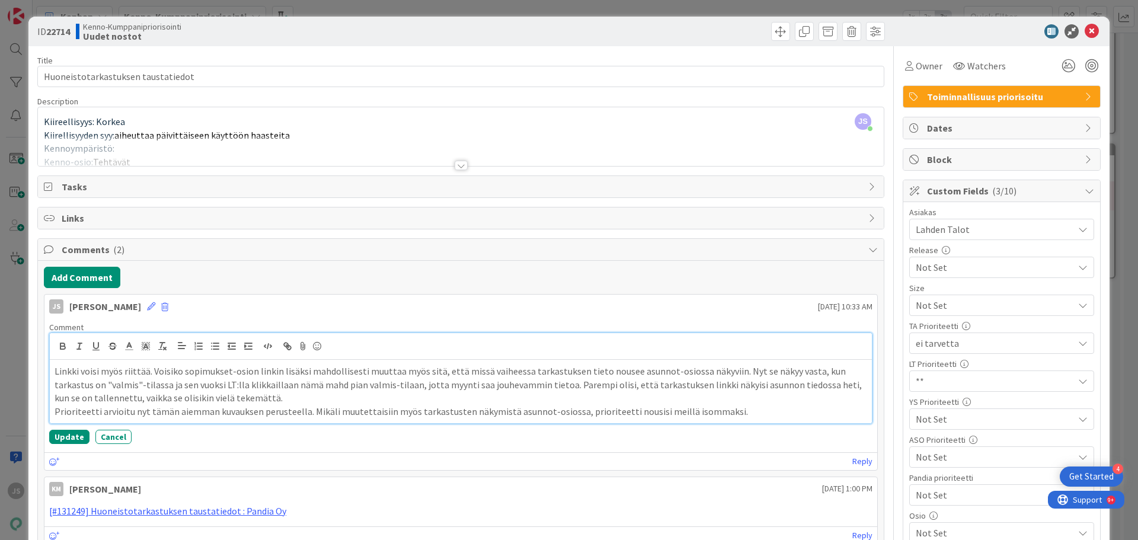
click at [726, 370] on p "Linkki voisi myös riittää. Voisiko sopimukset-osion linkin lisäksi mahdollisest…" at bounding box center [461, 384] width 812 height 40
click at [63, 435] on button "Update" at bounding box center [69, 437] width 40 height 14
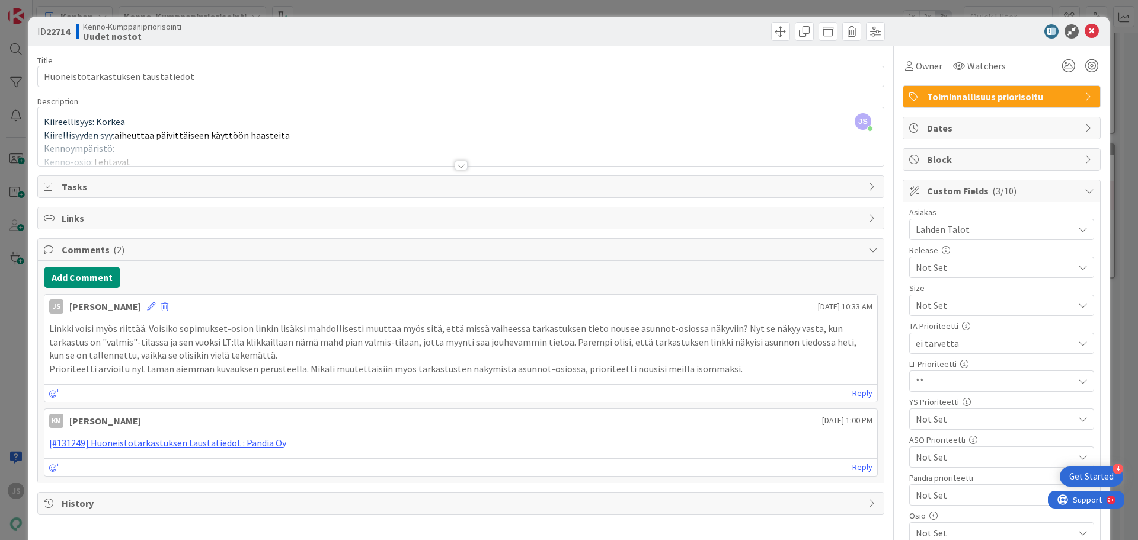
click at [150, 304] on icon at bounding box center [151, 306] width 8 height 8
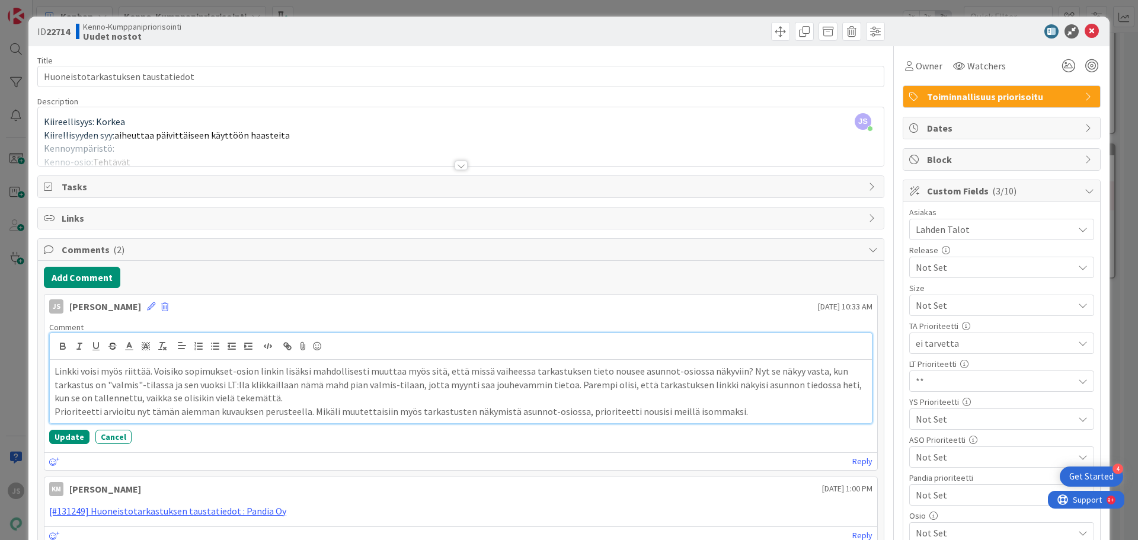
click at [289, 398] on p "Linkki voisi myös riittää. Voisiko sopimukset-osion linkin lisäksi mahdollisest…" at bounding box center [461, 384] width 812 height 40
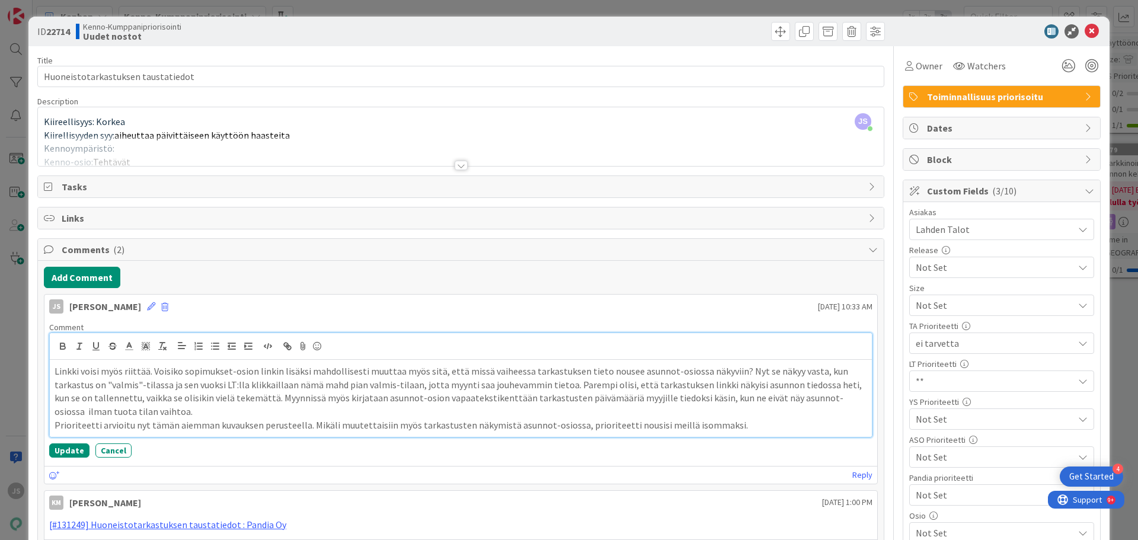
click at [257, 396] on p "Linkki voisi myös riittää. Voisiko sopimukset-osion linkin lisäksi mahdollisest…" at bounding box center [461, 391] width 812 height 54
click at [567, 411] on p "Linkki voisi myös riittää. Voisiko sopimukset-osion linkin lisäksi mahdollisest…" at bounding box center [461, 391] width 812 height 54
click at [63, 450] on button "Update" at bounding box center [69, 450] width 40 height 14
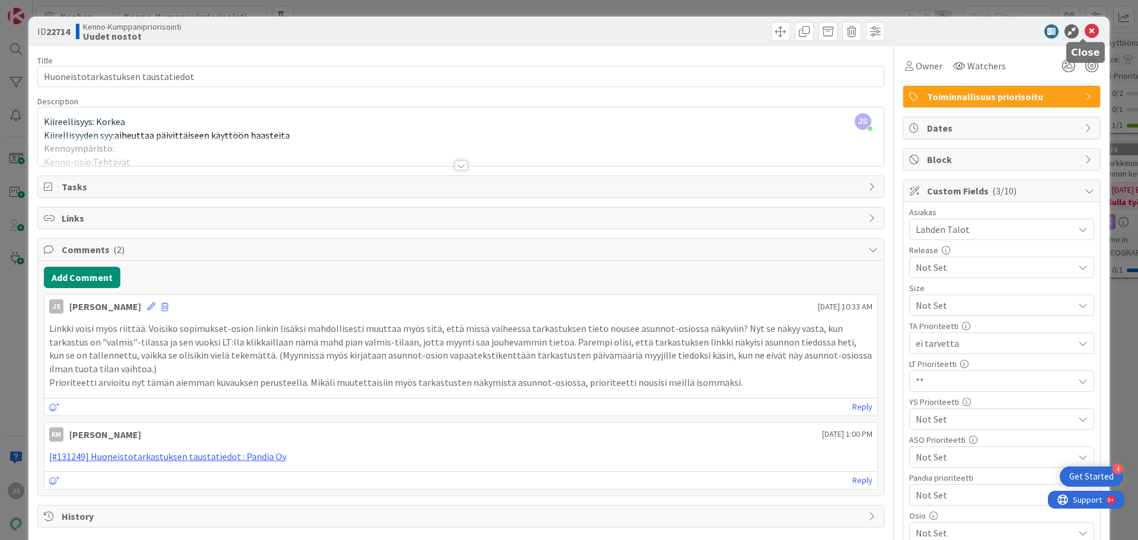
click at [1084, 28] on icon at bounding box center [1091, 31] width 14 height 14
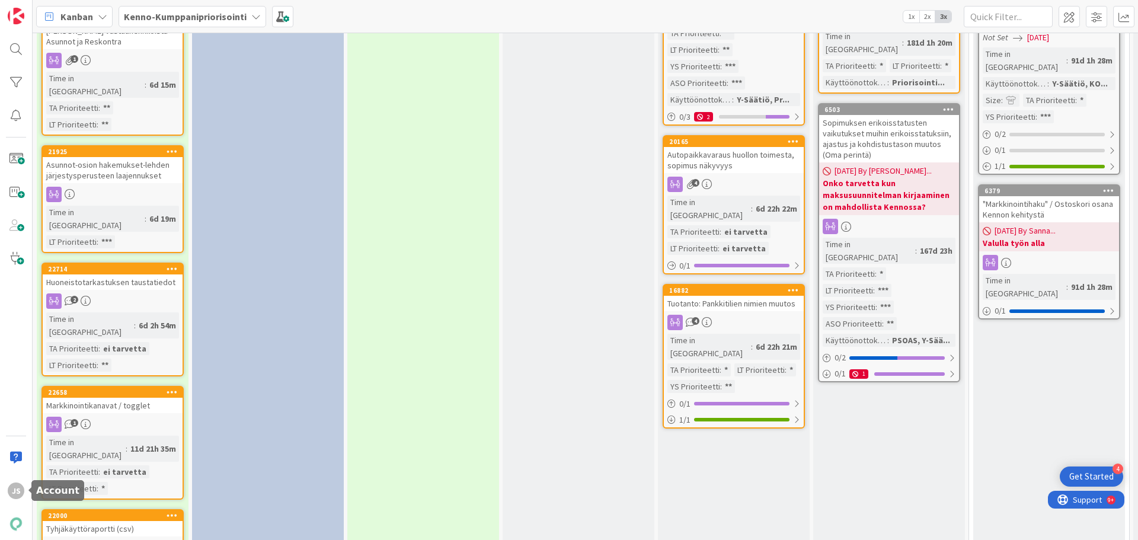
click at [17, 495] on div "JS" at bounding box center [16, 490] width 17 height 17
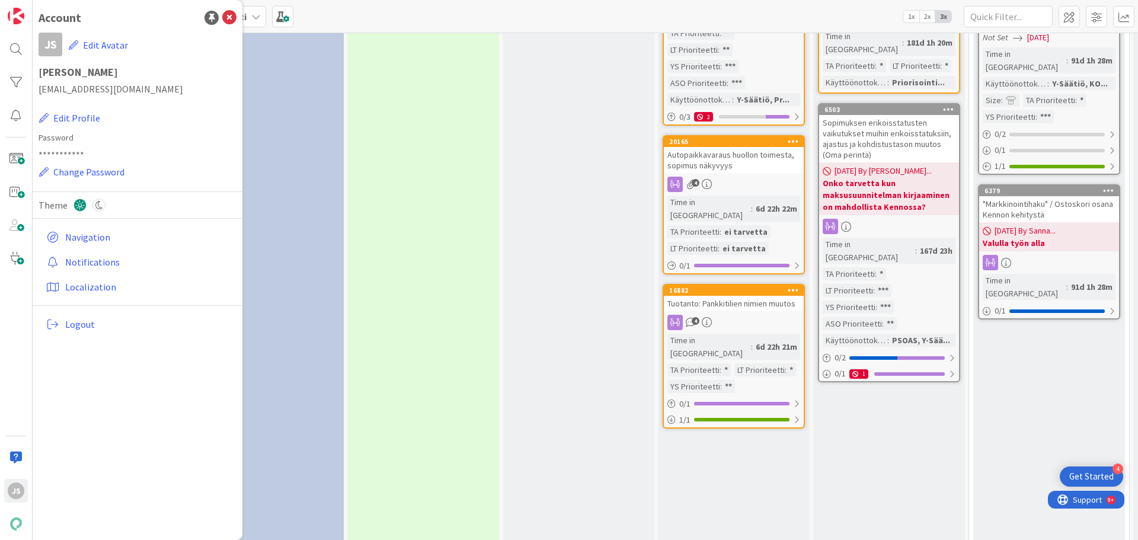
click at [63, 329] on link "Logout" at bounding box center [138, 323] width 195 height 21
